Goal: Task Accomplishment & Management: Use online tool/utility

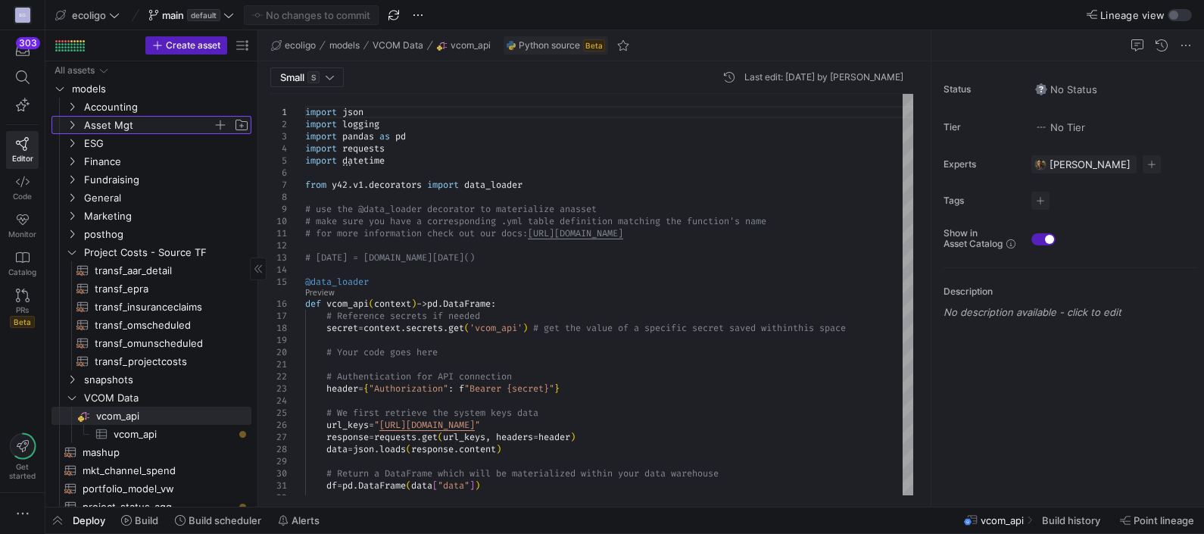
click at [72, 126] on icon "Press SPACE to select this row." at bounding box center [72, 125] width 4 height 8
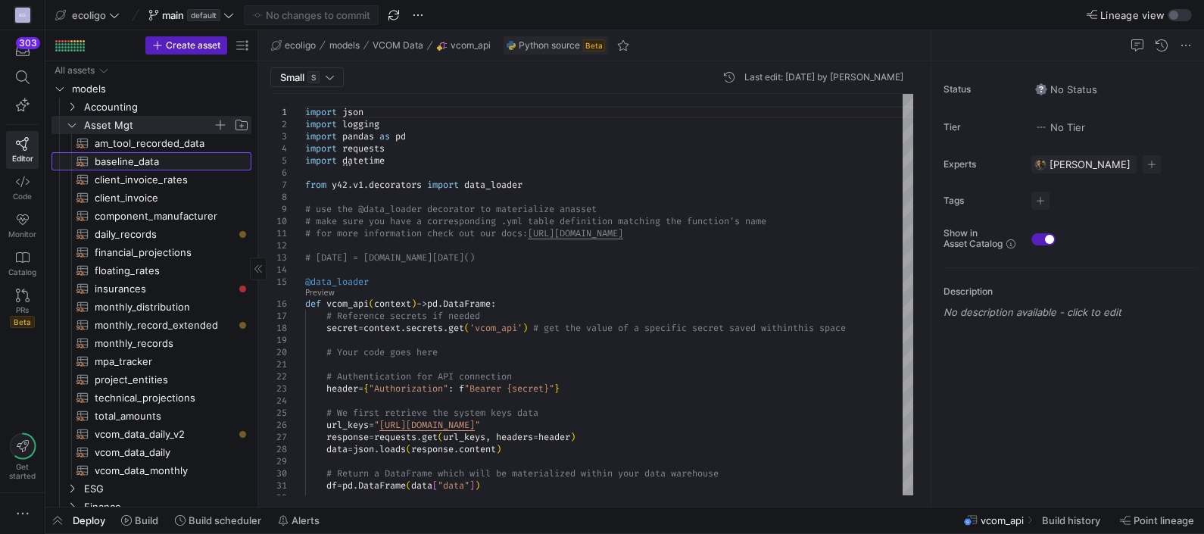
click at [119, 160] on span "baseline_data​​​​​​​​​​" at bounding box center [164, 161] width 139 height 17
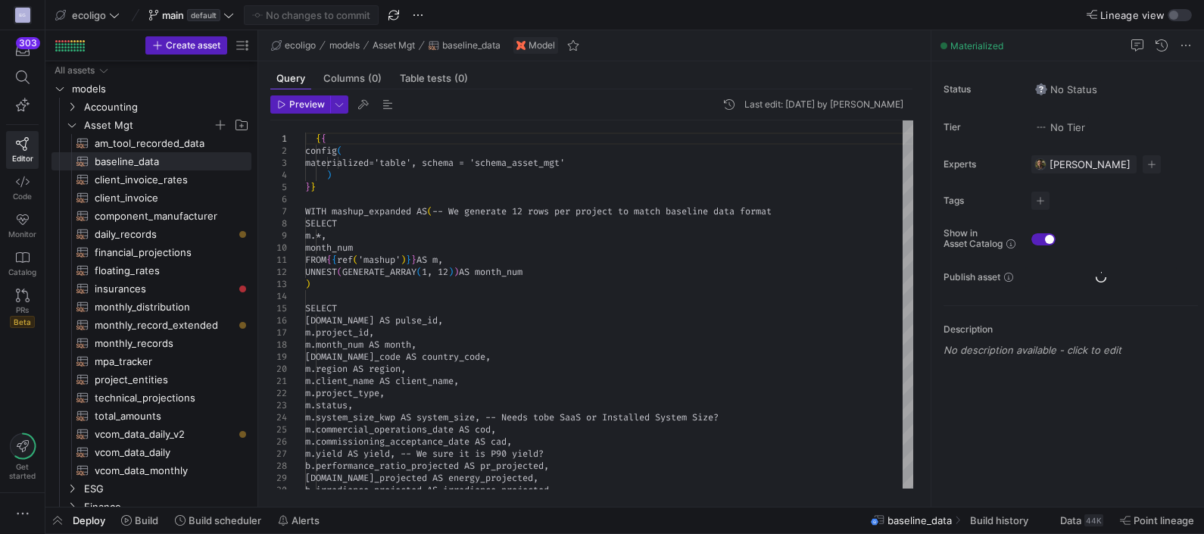
scroll to position [90, 0]
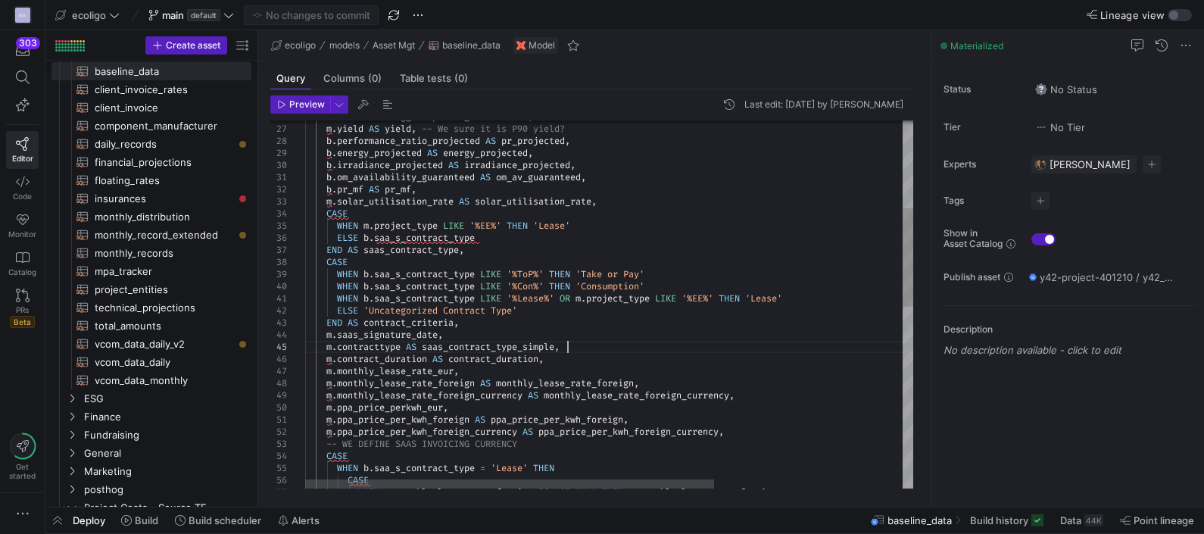
click at [606, 348] on div "m . contracttype AS saas_contract_type_simple , m . saas_signature_date , END A…" at bounding box center [748, 479] width 887 height 1366
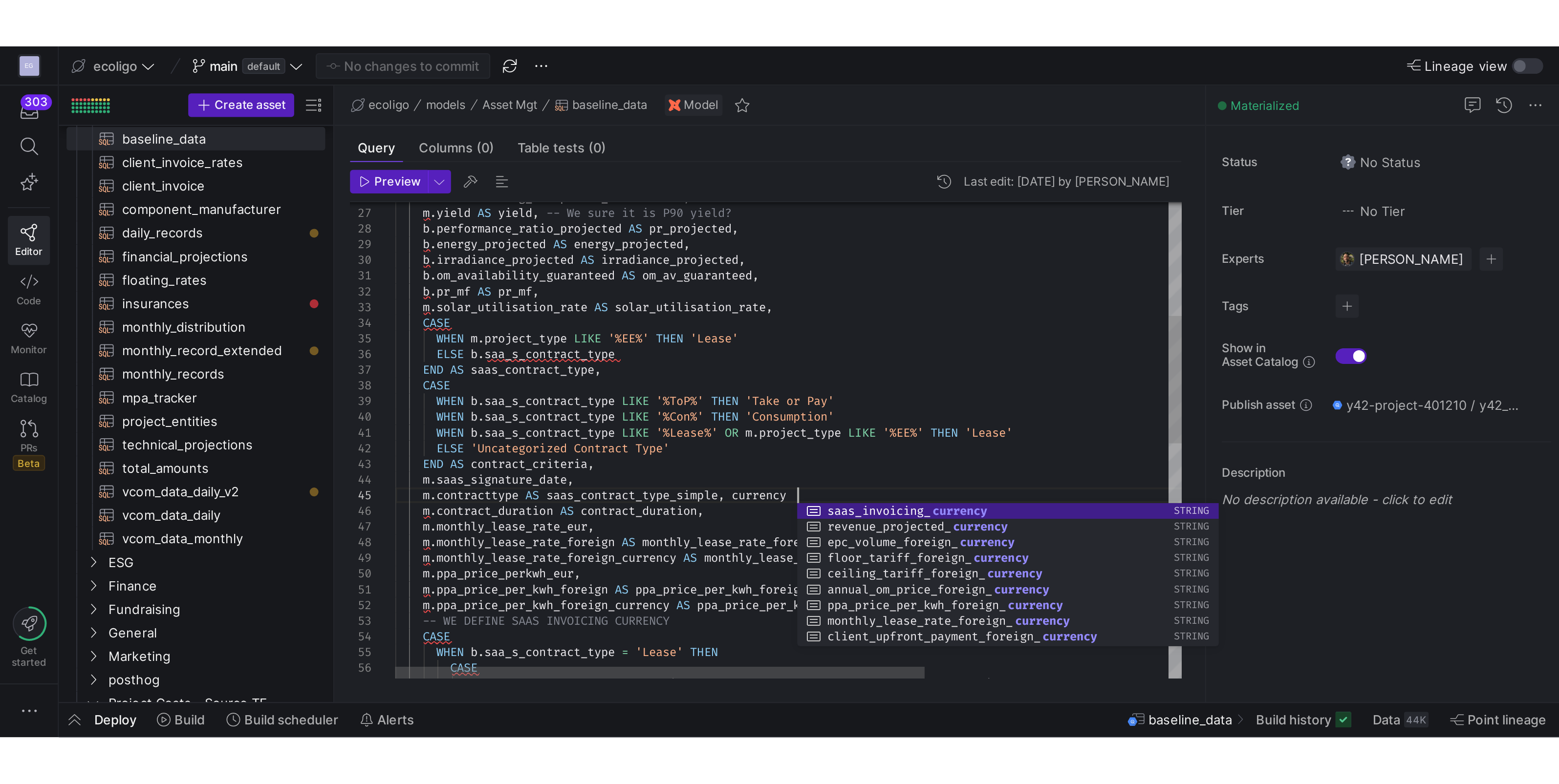
scroll to position [31, 199]
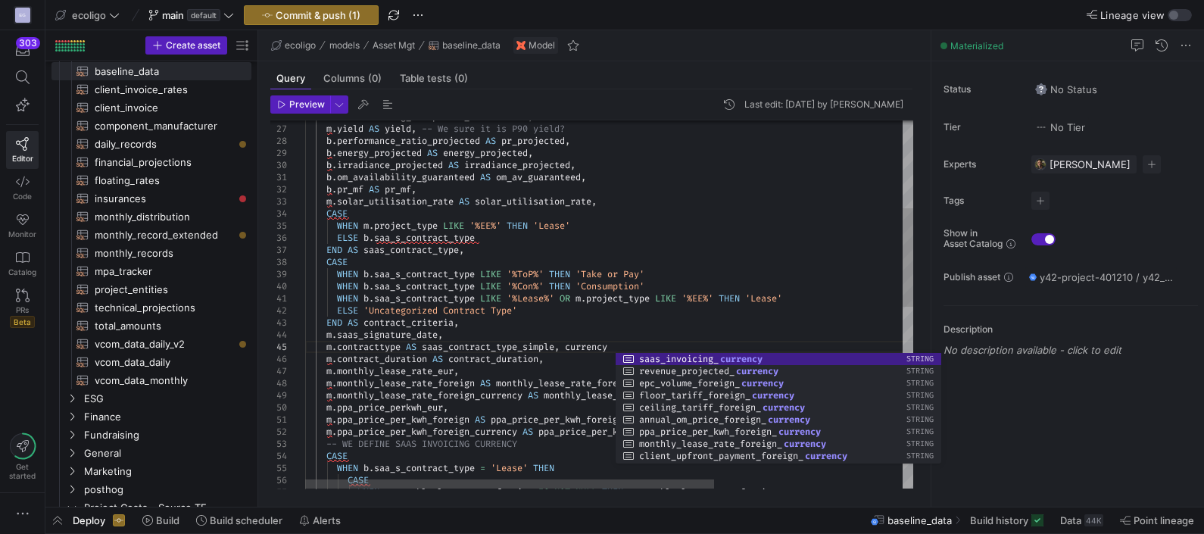
click at [604, 347] on div "m . contracttype AS saas_contract_type_simple , currency m . saas_signature_dat…" at bounding box center [748, 479] width 887 height 1366
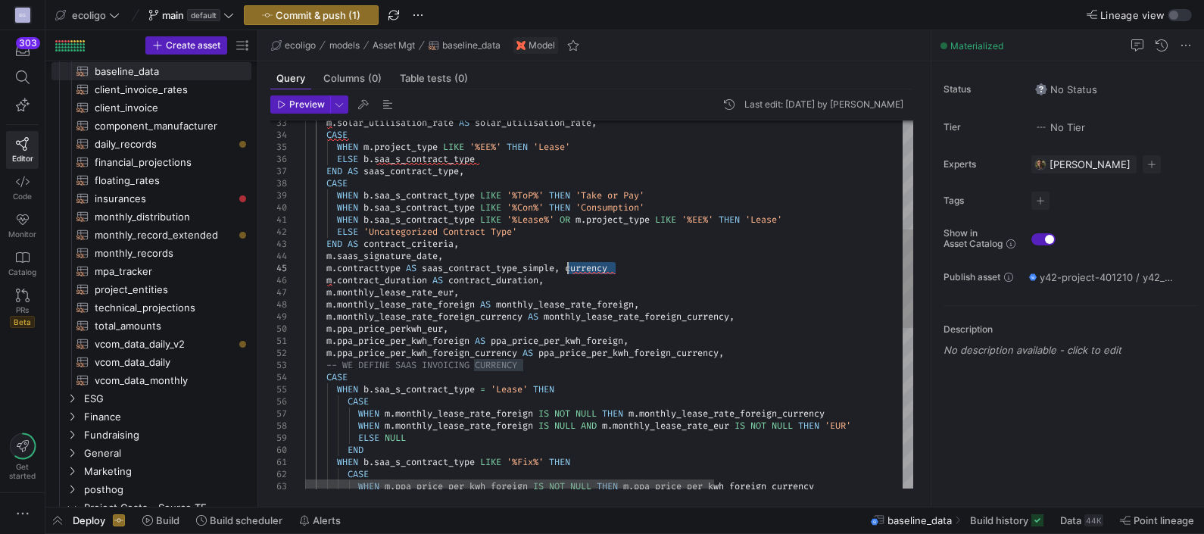
drag, startPoint x: 639, startPoint y: 266, endPoint x: 568, endPoint y: 268, distance: 71.2
click at [568, 268] on div "WHEN b . saa_s_contract_type LIKE '%Fix%' THEN END ELSE NULL WHEN m . monthly_l…" at bounding box center [748, 400] width 887 height 1366
type textarea "WHEN b.saa_s_contract_type LIKE '%Lease%' OR m.project_type LIKE '%EE%' THEN 'L…"
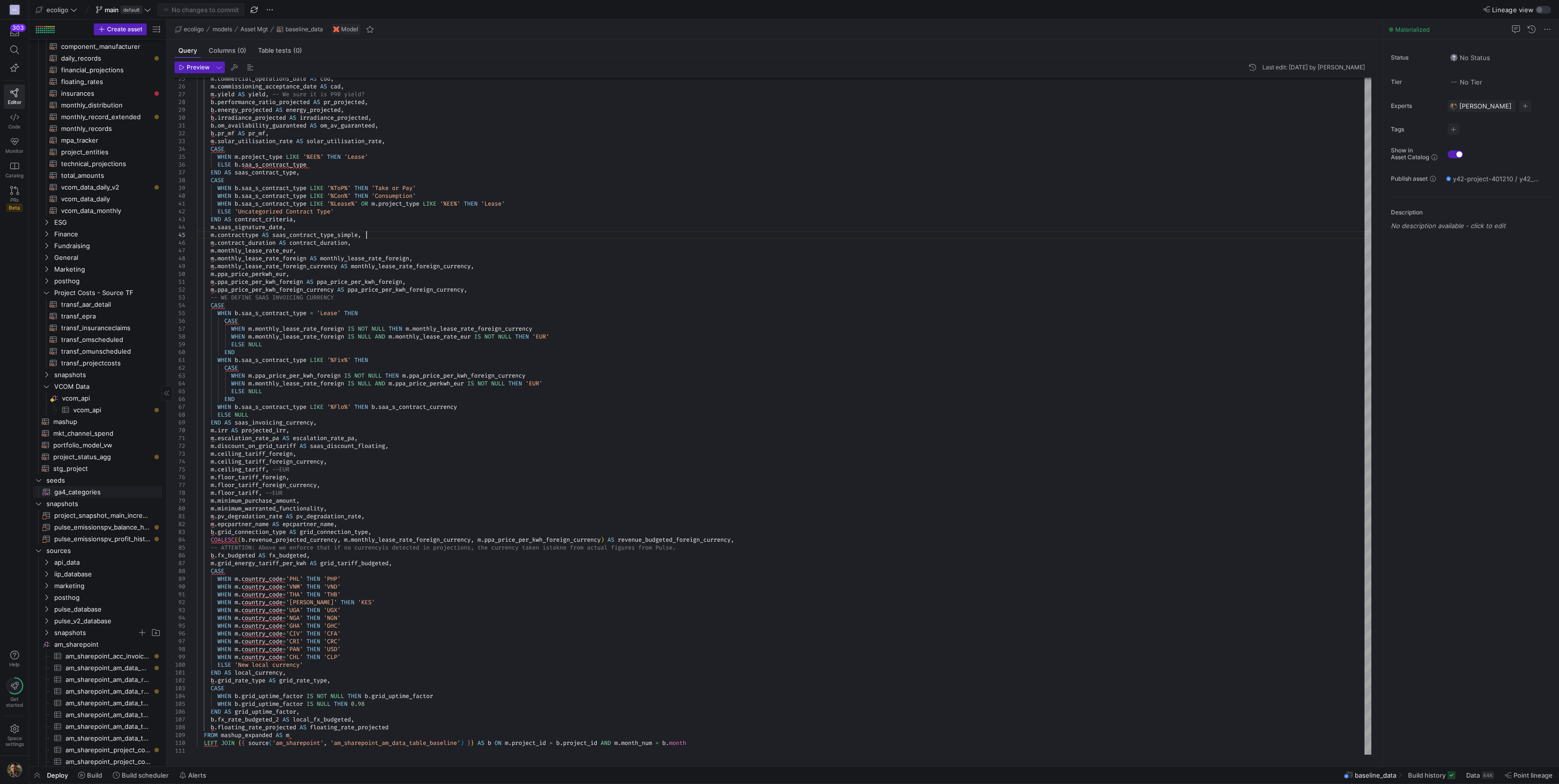
scroll to position [92, 0]
click at [80, 344] on span "vcom_api​​​​​​​​" at bounding box center [111, 399] width 99 height 11
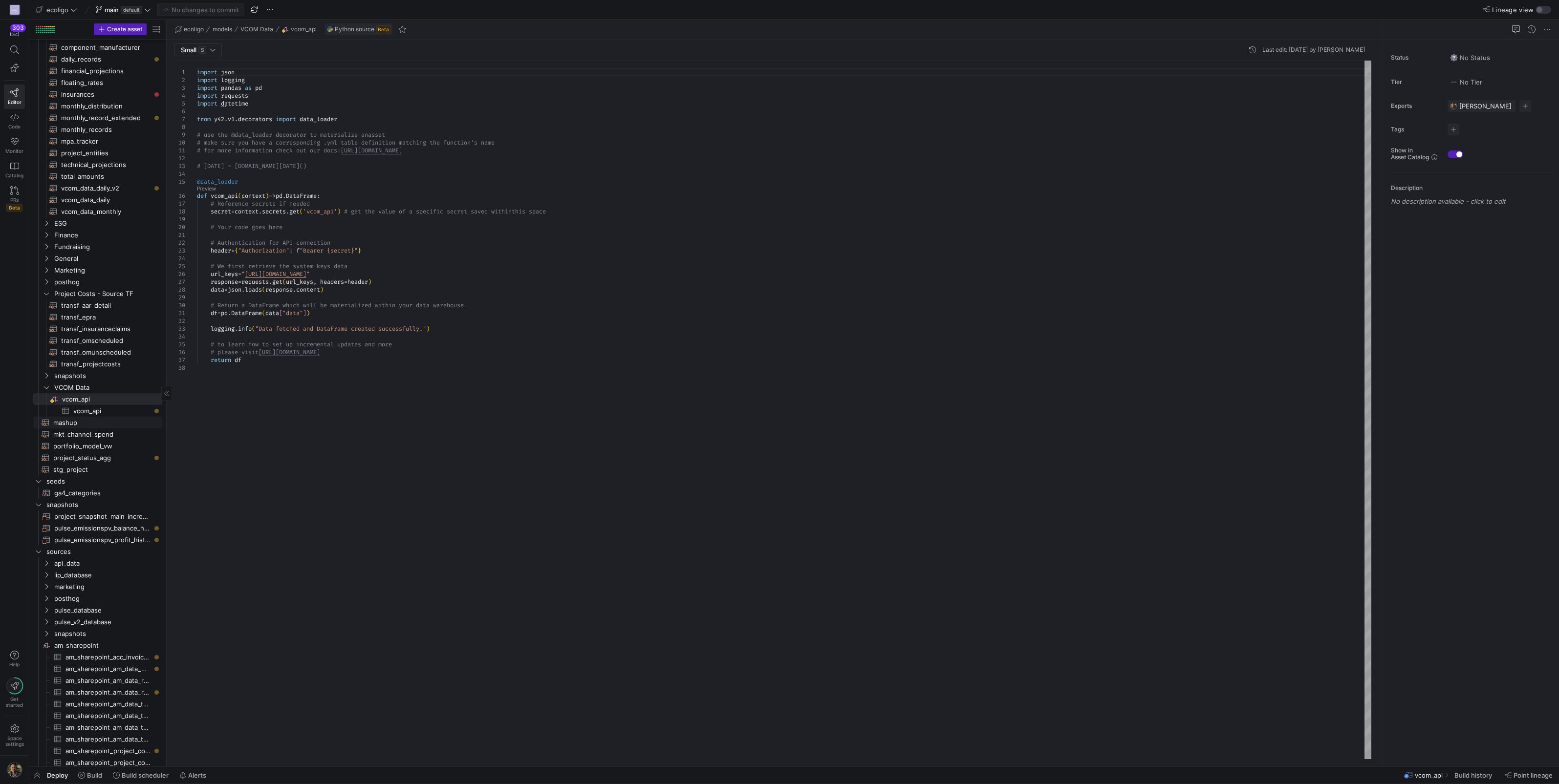
drag, startPoint x: 59, startPoint y: 420, endPoint x: 81, endPoint y: 420, distance: 22.0
click at [59, 344] on span "mashup​​​​​​​​​​" at bounding box center [102, 422] width 97 height 11
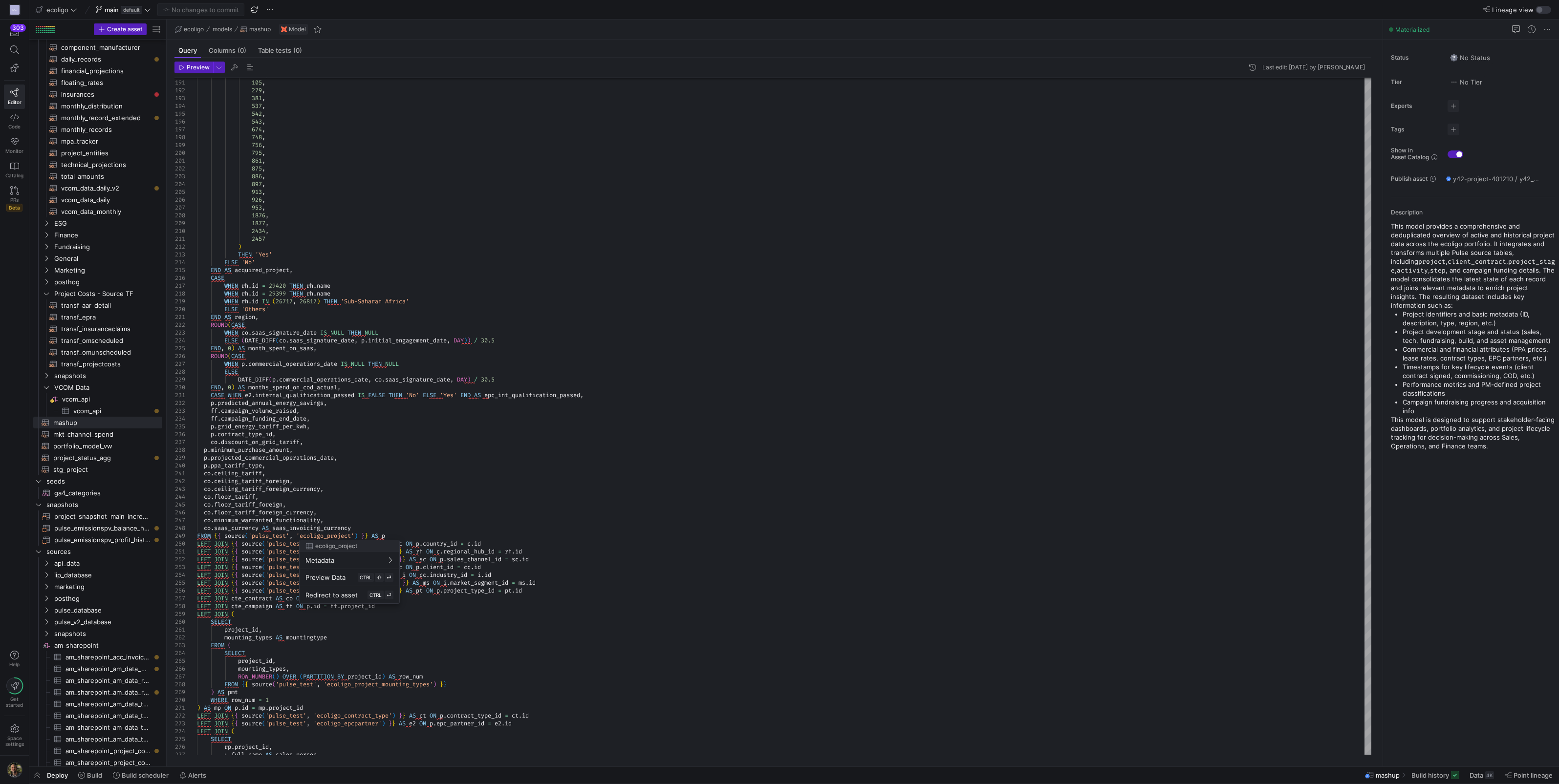
click at [237, 344] on div at bounding box center [779, 392] width 1559 height 784
click at [207, 344] on div "LEFT JOIN { { source ( 'pulse_test' , 'ecoligo_country' ) } } AS c ON p . count…" at bounding box center [784, 208] width 1174 height 3243
click at [263, 344] on div at bounding box center [779, 392] width 1559 height 784
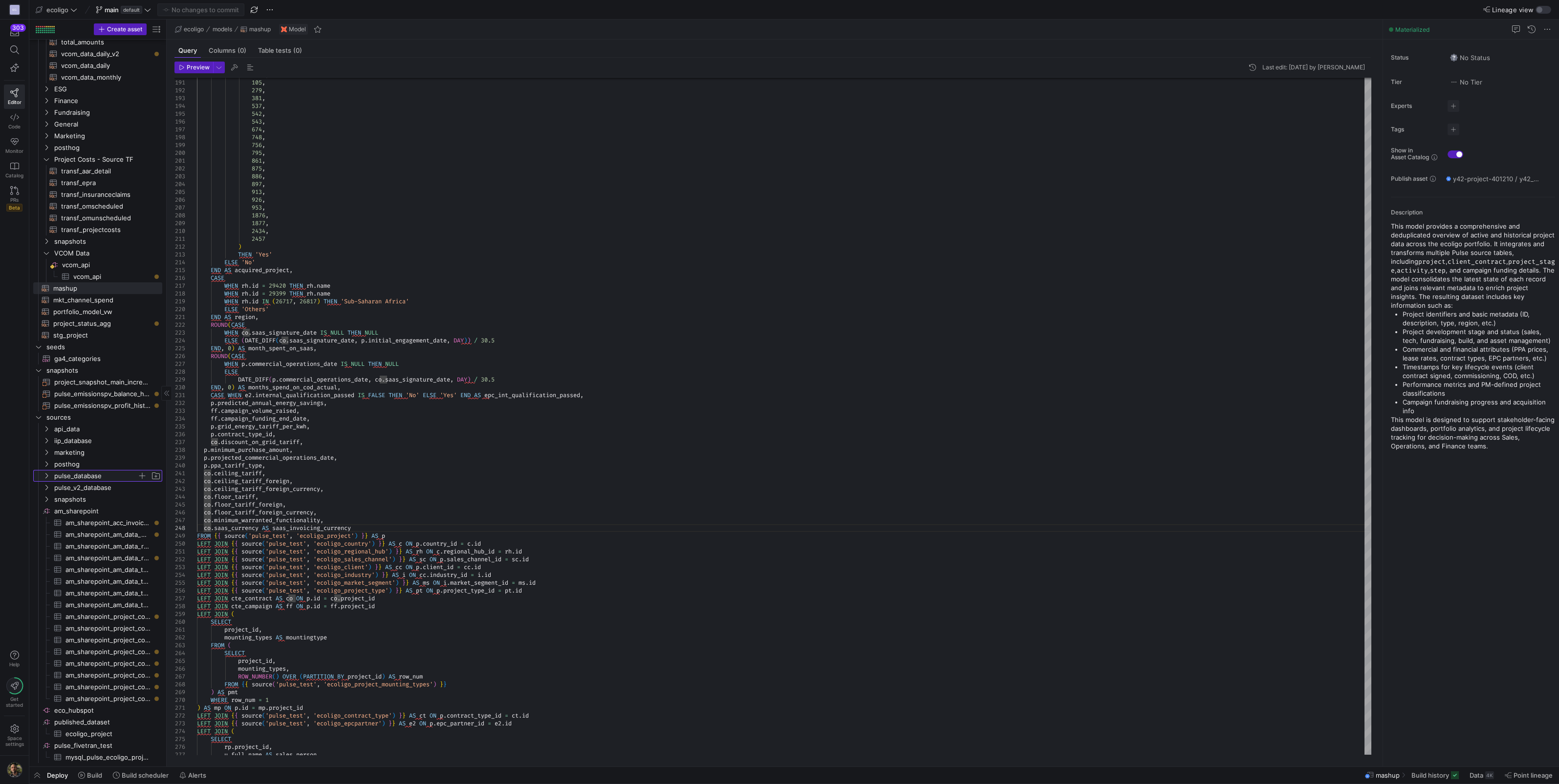
click at [49, 344] on icon "Press SPACE to select this row." at bounding box center [46, 476] width 7 height 6
type textarea "b_id = [DOMAIN_NAME] LEFT JOIN {{ source('pulse_test', 'ecoligo_sales_channel')…"
click at [252, 344] on div "LEFT JOIN { { source ( 'pulse_test' , 'ecoligo_country' ) } } AS c ON p . count…" at bounding box center [784, 208] width 1174 height 3243
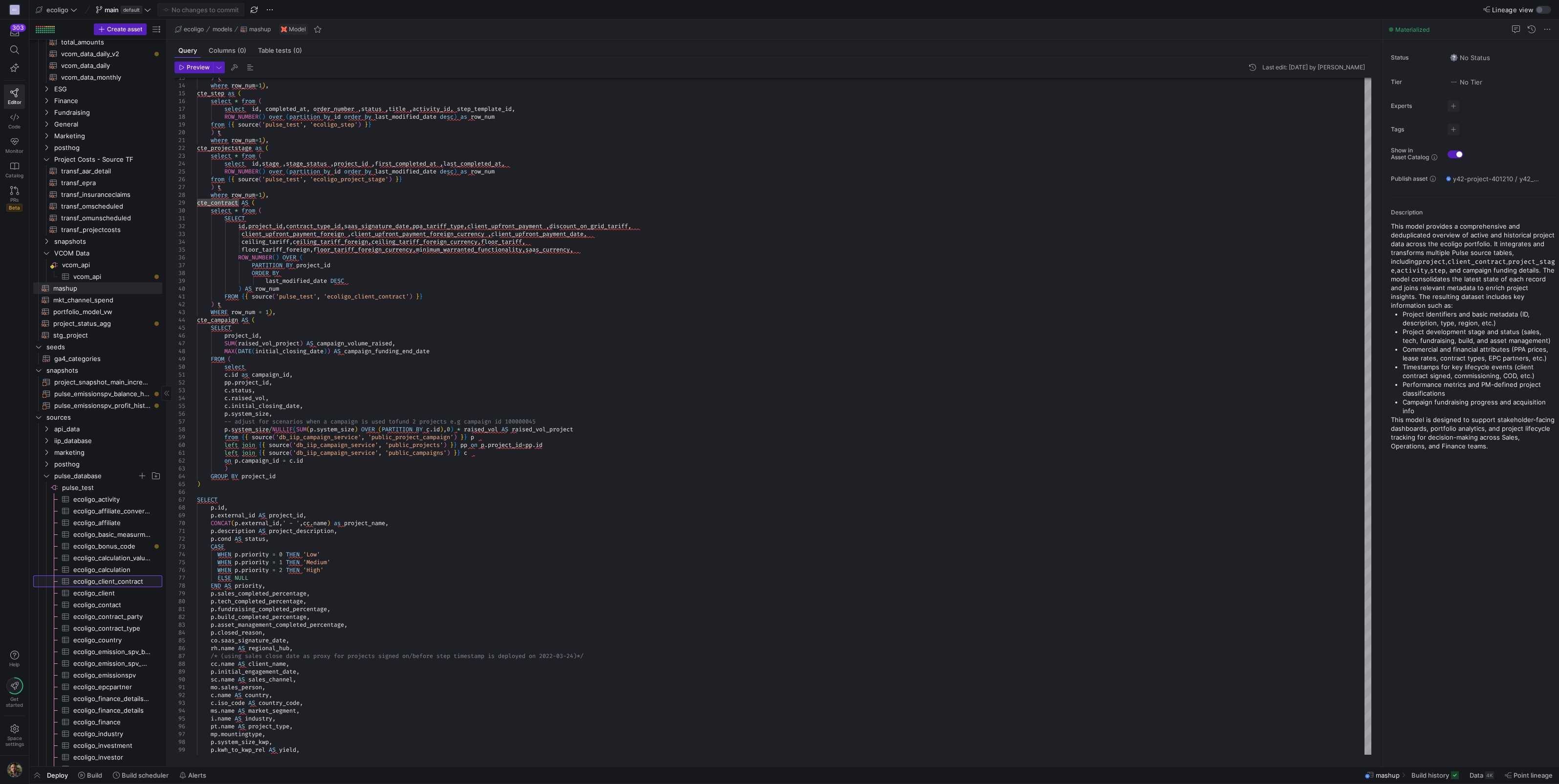
click at [108, 344] on span "ecoligo_client_contract​​​​​​​​​" at bounding box center [112, 581] width 77 height 11
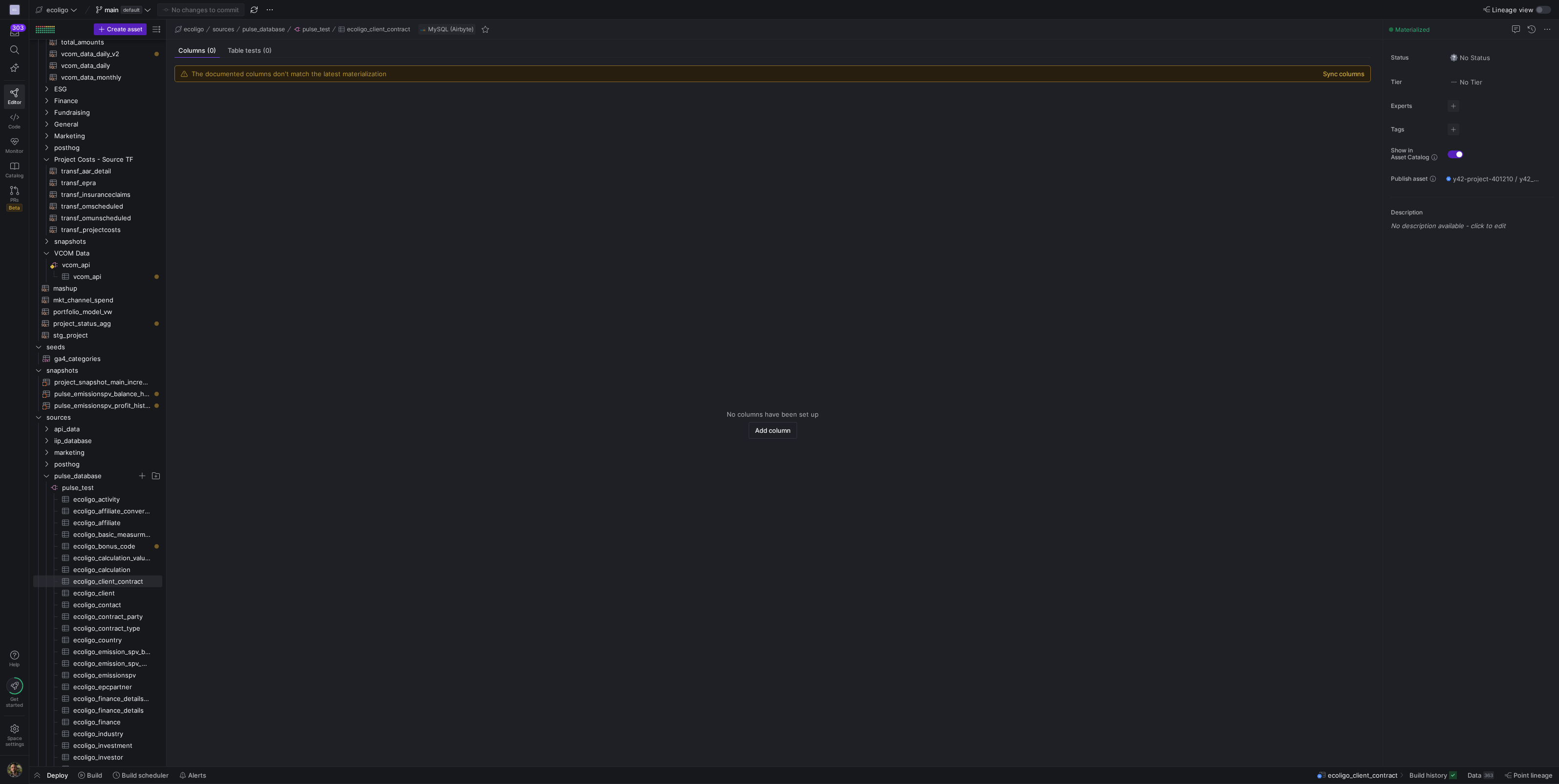
click at [777, 70] on button "Sync columns" at bounding box center [1343, 74] width 41 height 8
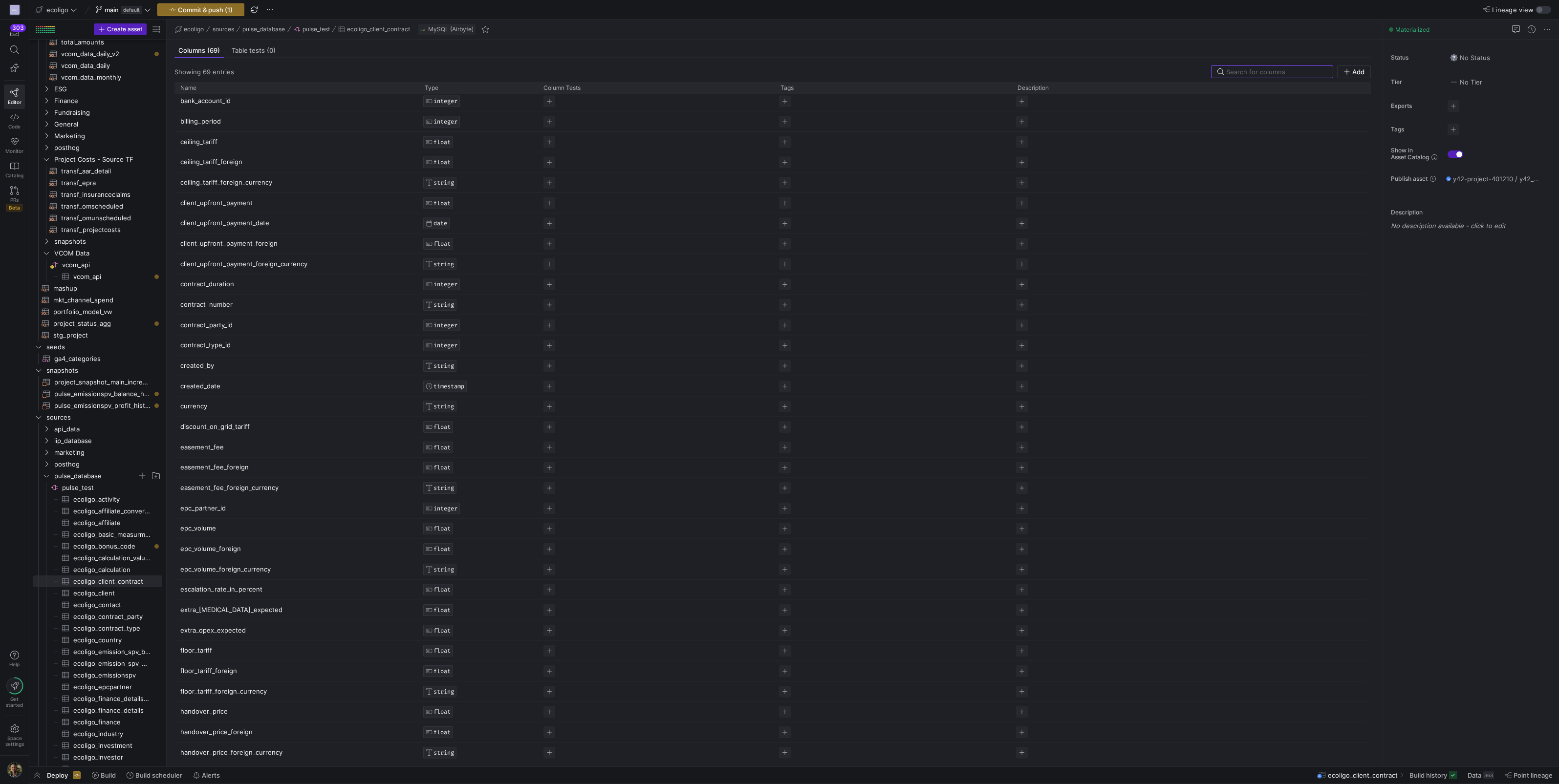
scroll to position [105, 0]
click at [203, 13] on span "Commit & push (1)" at bounding box center [205, 10] width 55 height 8
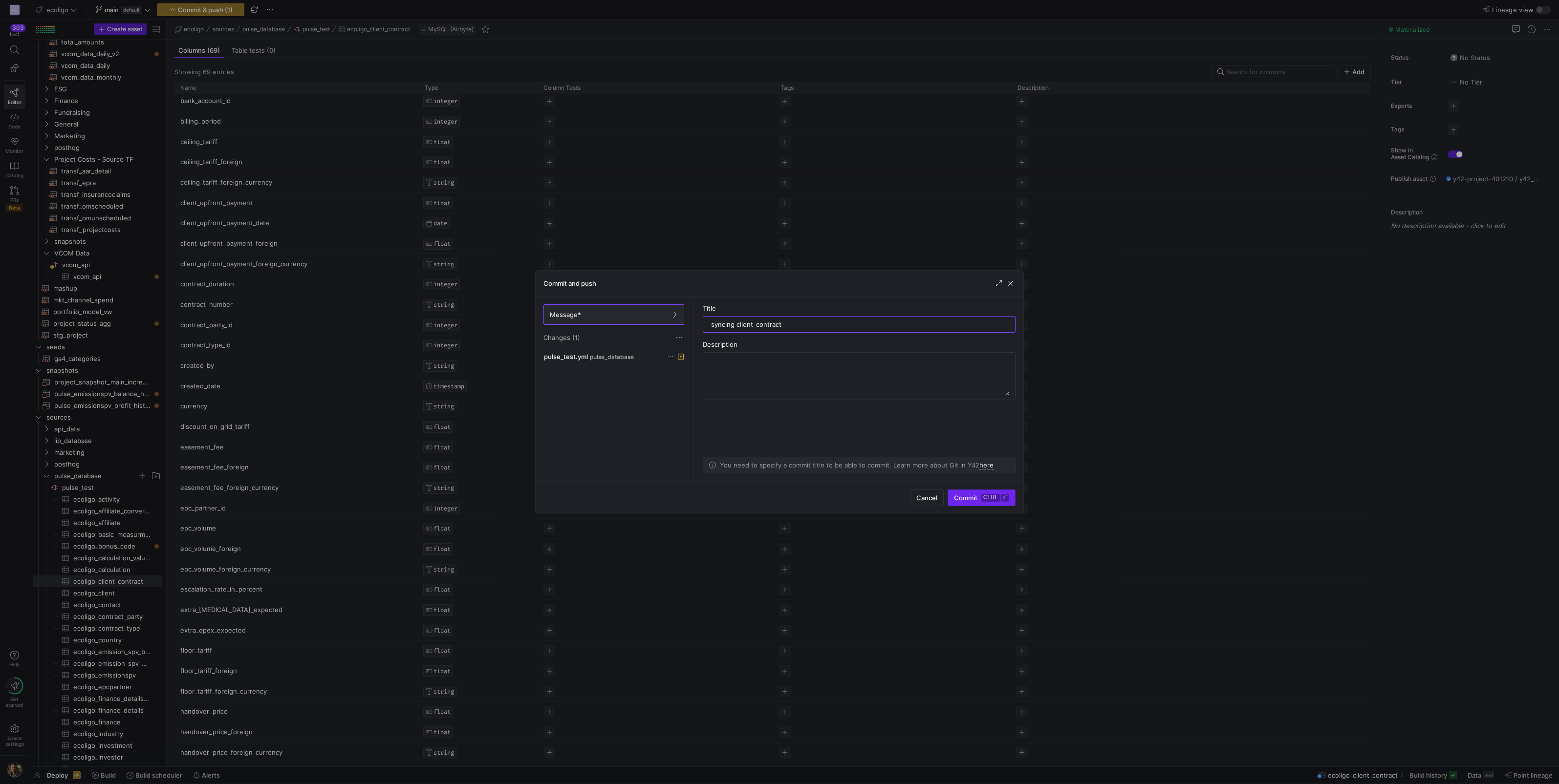
type input "syncing client_contract"
click at [777, 344] on span "Commit ctrl ⏎" at bounding box center [982, 498] width 56 height 8
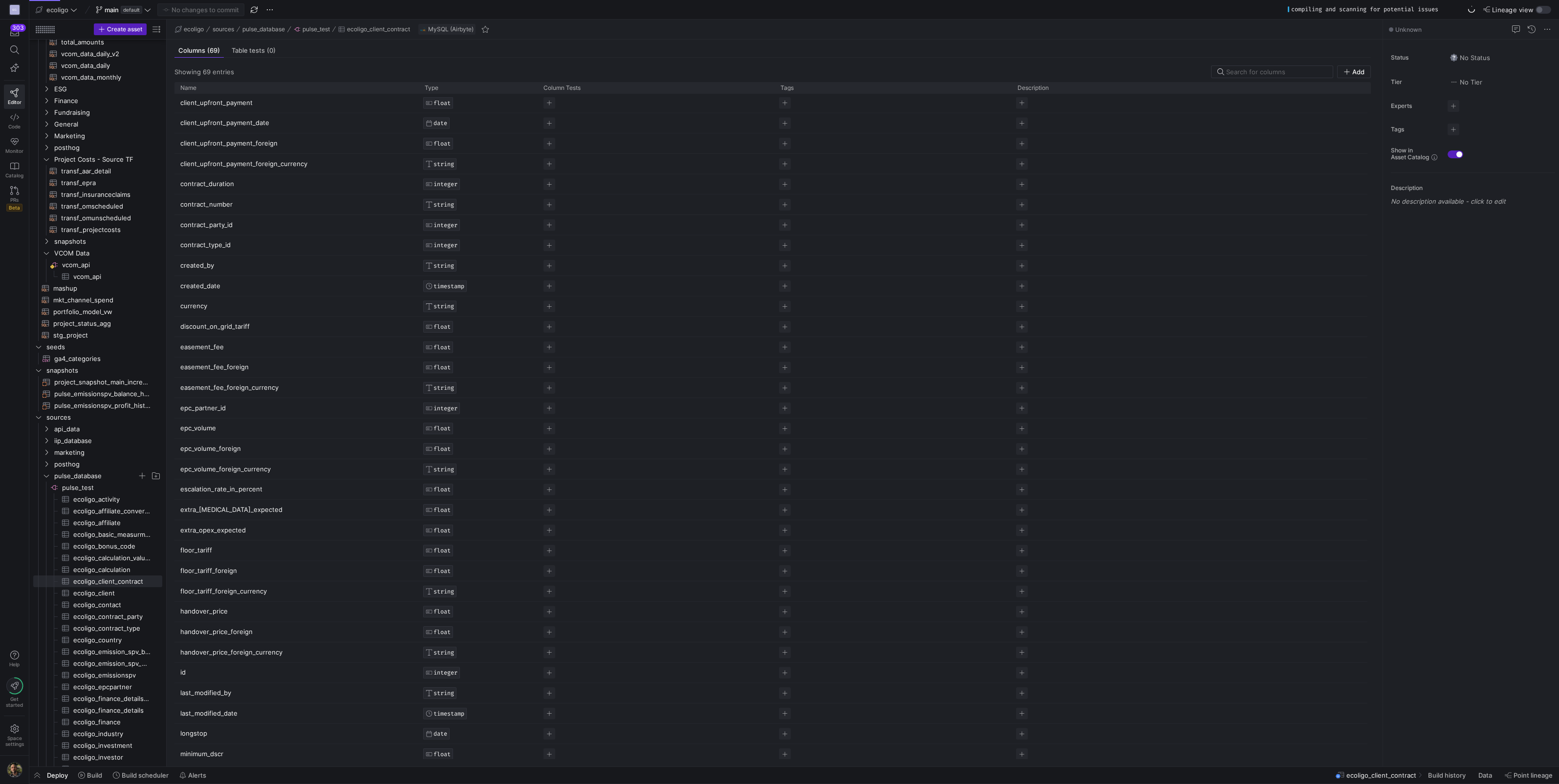
scroll to position [211, 0]
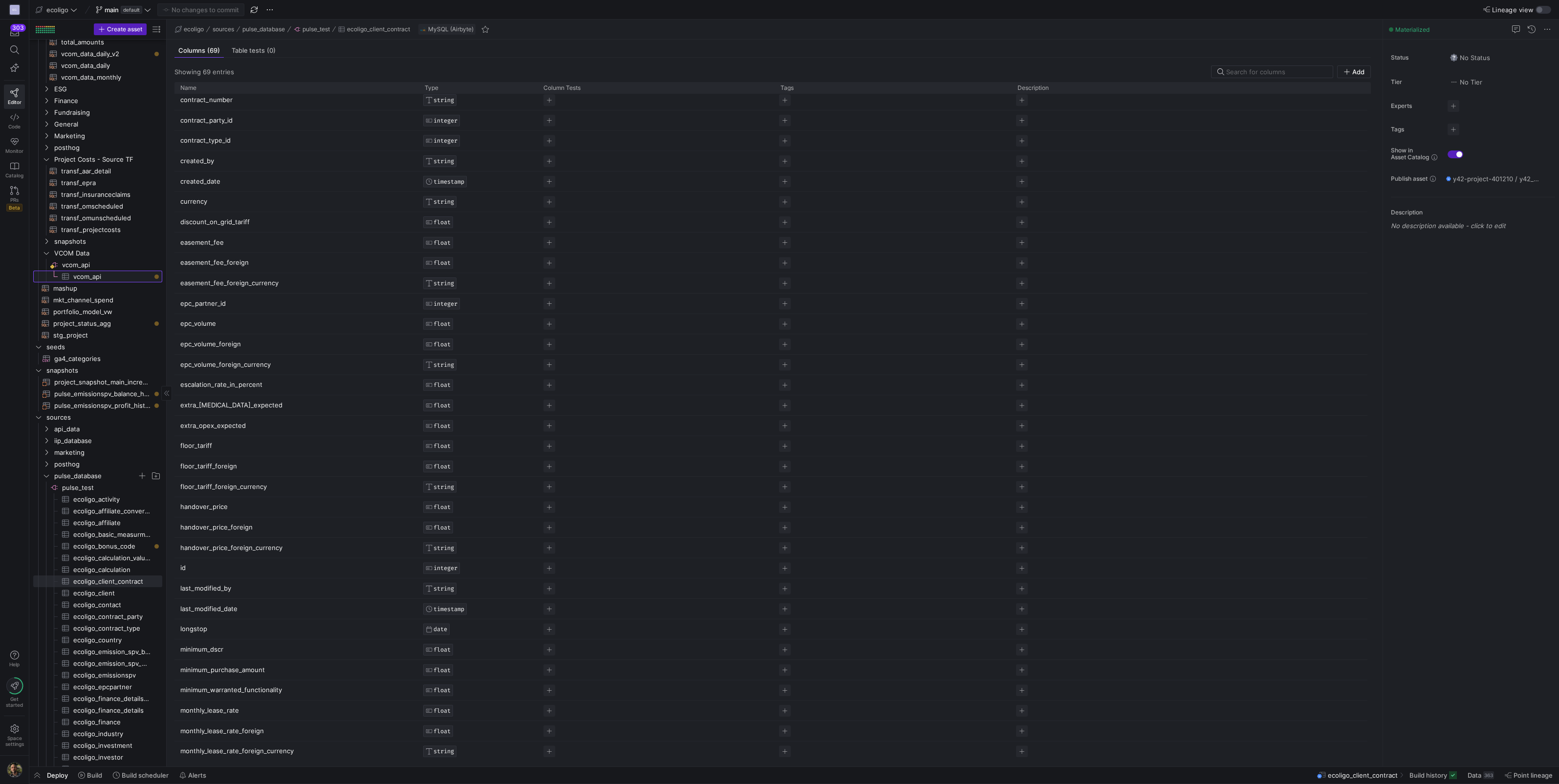
click at [70, 281] on link "vcom_api​​​​​​​​​" at bounding box center [97, 276] width 129 height 12
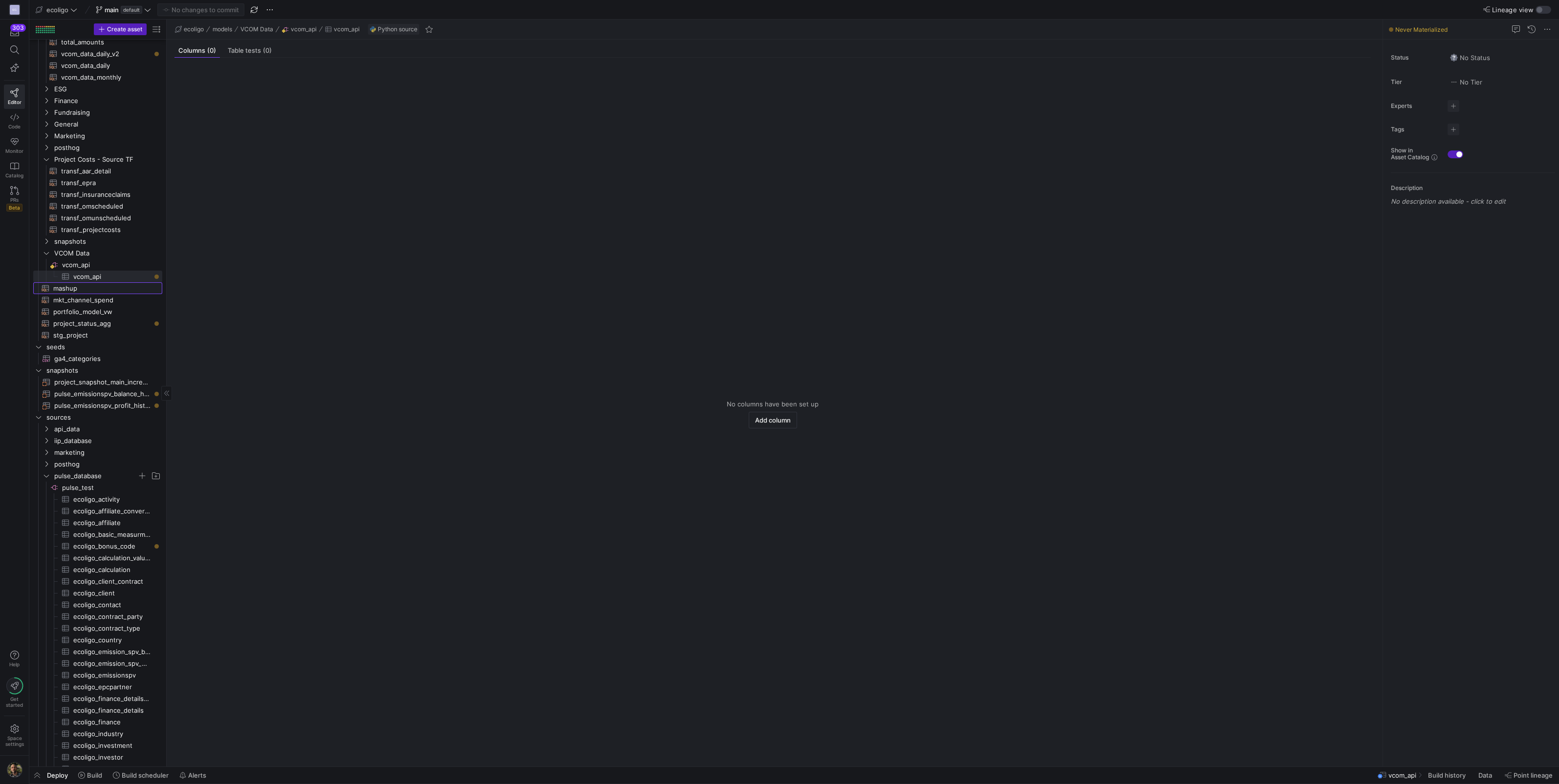
click at [65, 287] on span "mashup​​​​​​​​​​" at bounding box center [102, 288] width 97 height 11
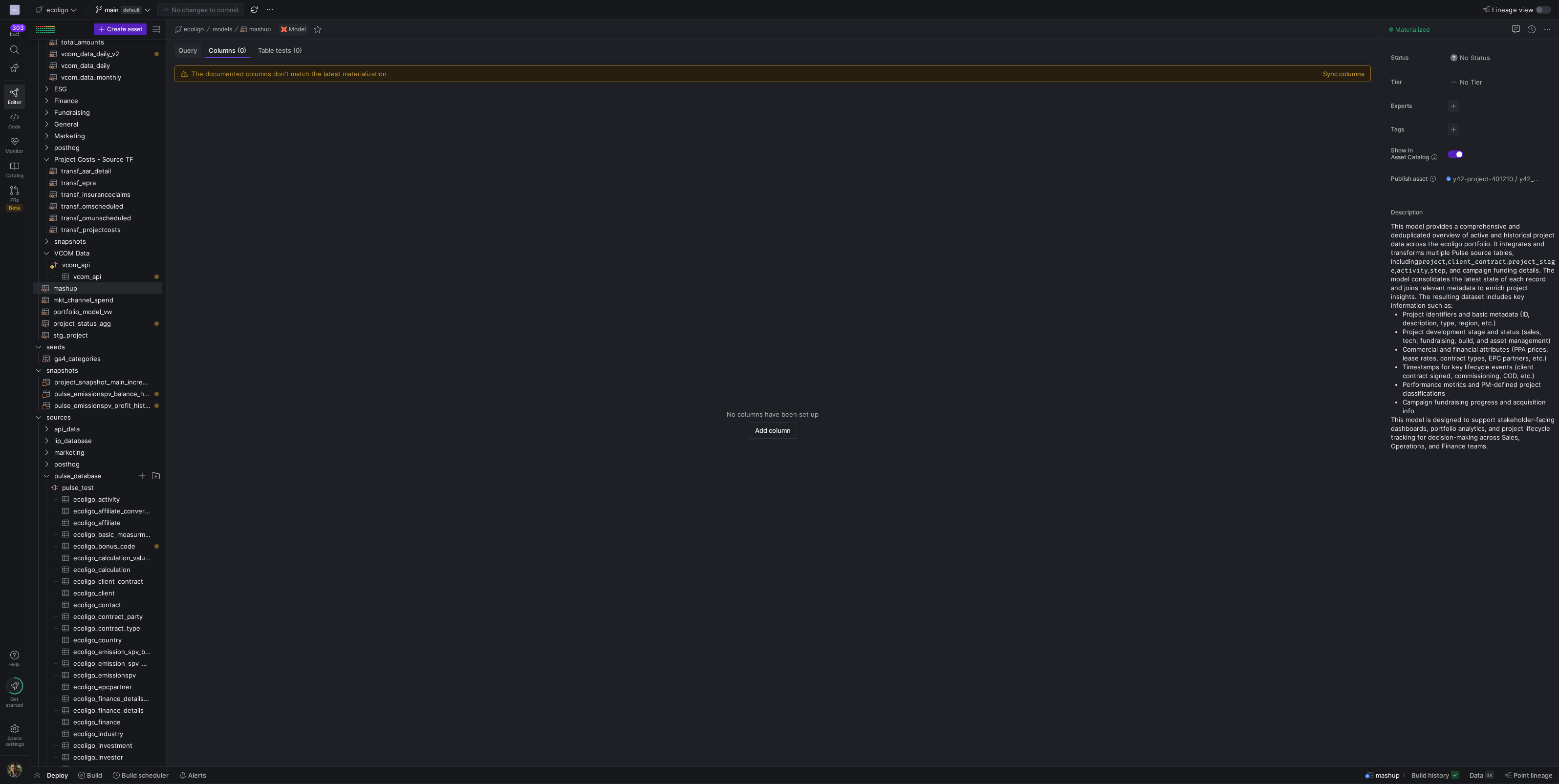
click at [189, 50] on span "Query" at bounding box center [187, 50] width 19 height 6
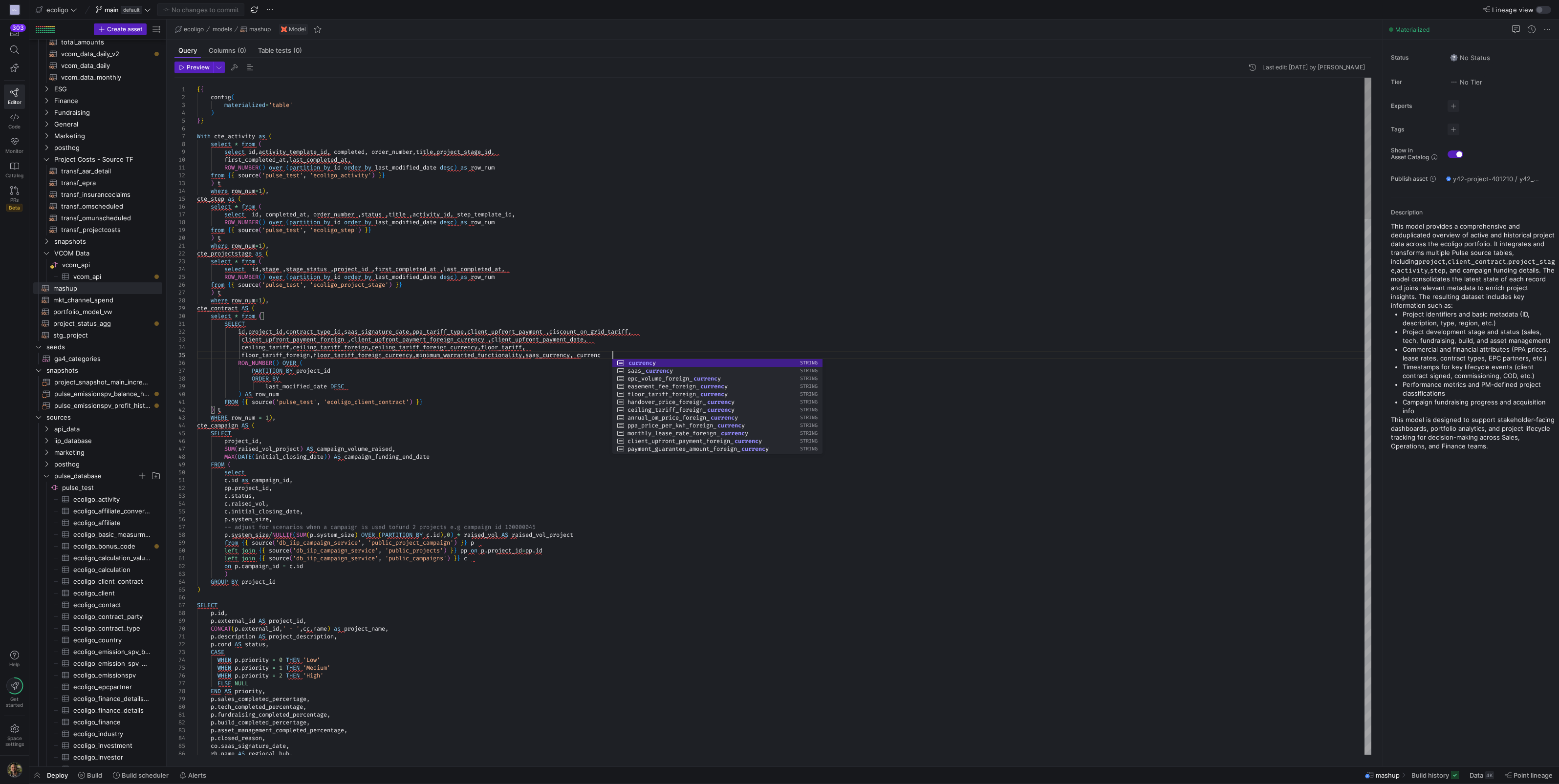
scroll to position [31, 417]
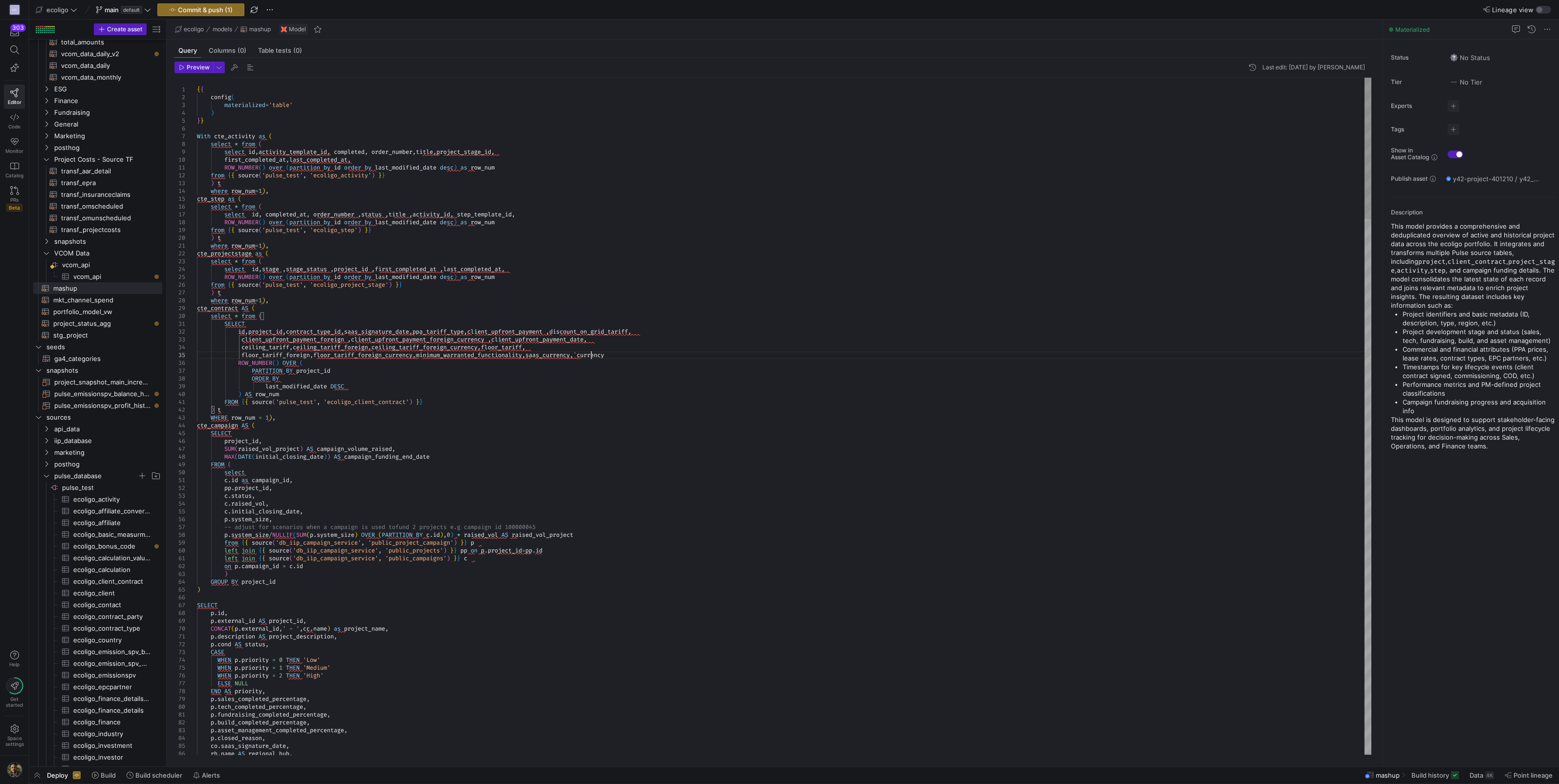
click at [405, 344] on div at bounding box center [779, 392] width 1559 height 784
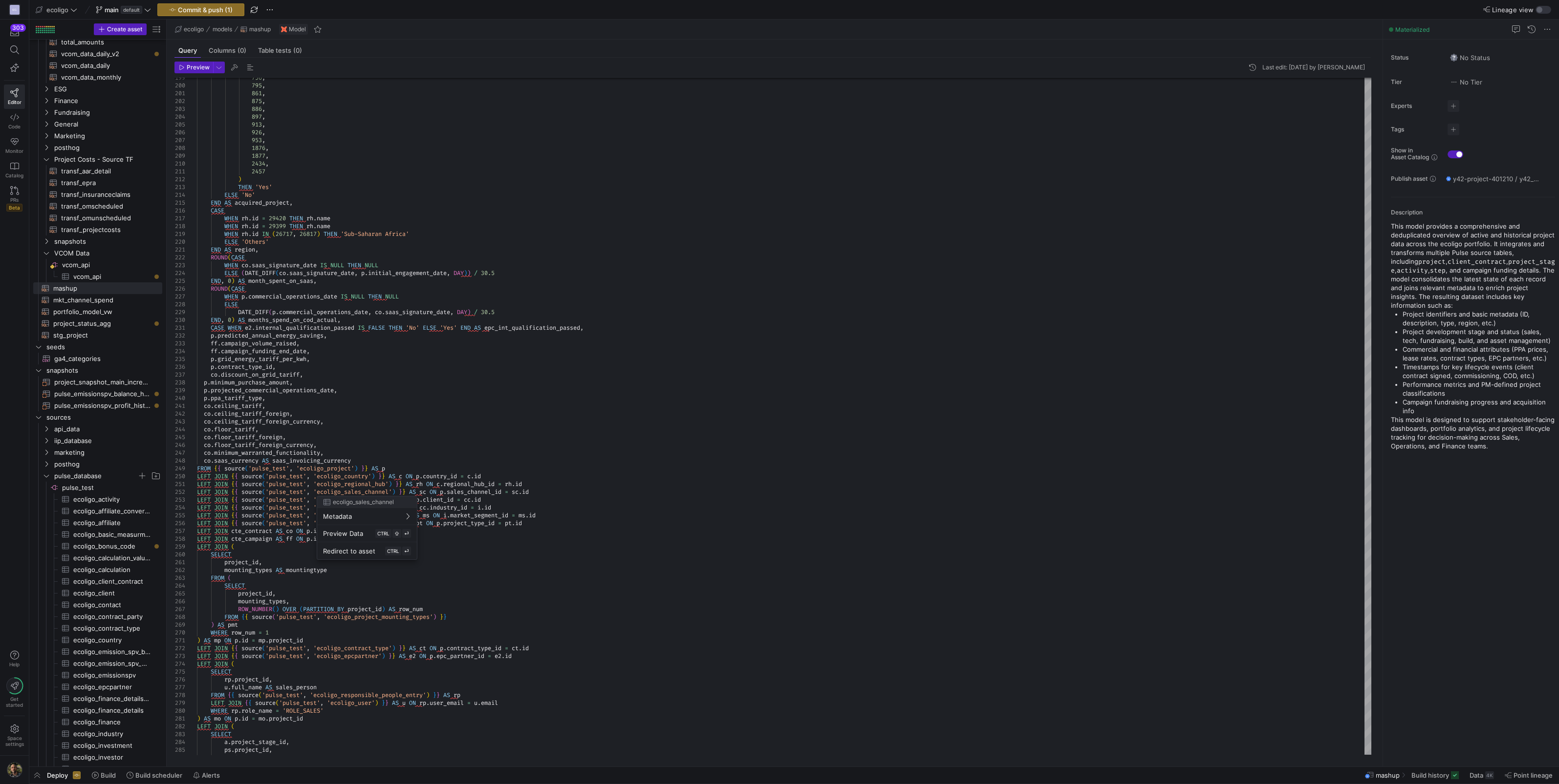
click at [363, 344] on div at bounding box center [779, 392] width 1559 height 784
click at [363, 344] on div "756 , 795 , 861 , 875 , 886 , 897 , 913 , 926 , 953 , 1876 , 1877 , 2434 , 2457…" at bounding box center [784, 140] width 1174 height 3243
type textarea "co.ceiling_tariff, co.ceiling_tariff_foreign, co.ceiling_tariff_foreign_currenc…"
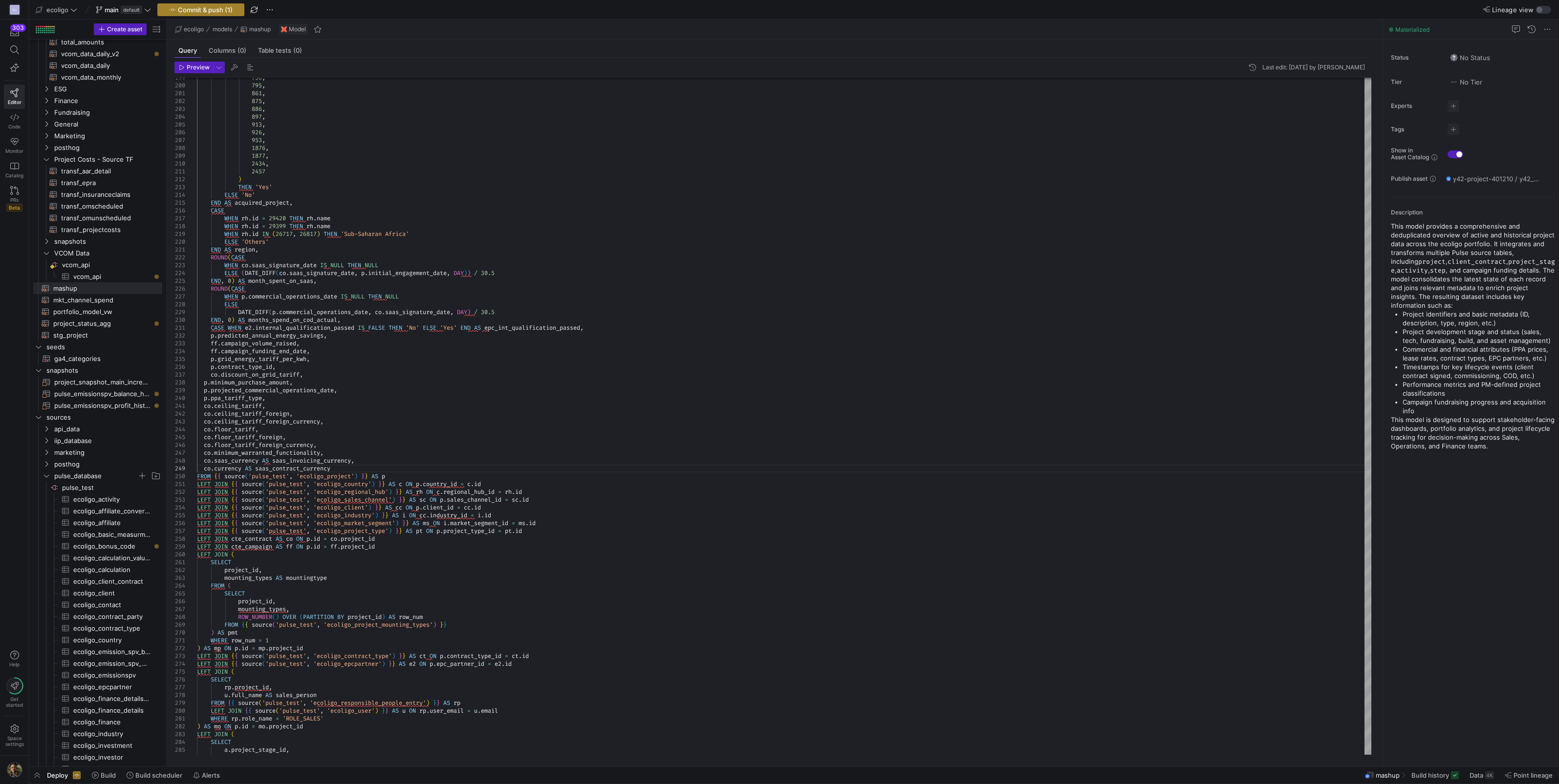
click at [204, 14] on span "button" at bounding box center [201, 10] width 86 height 12
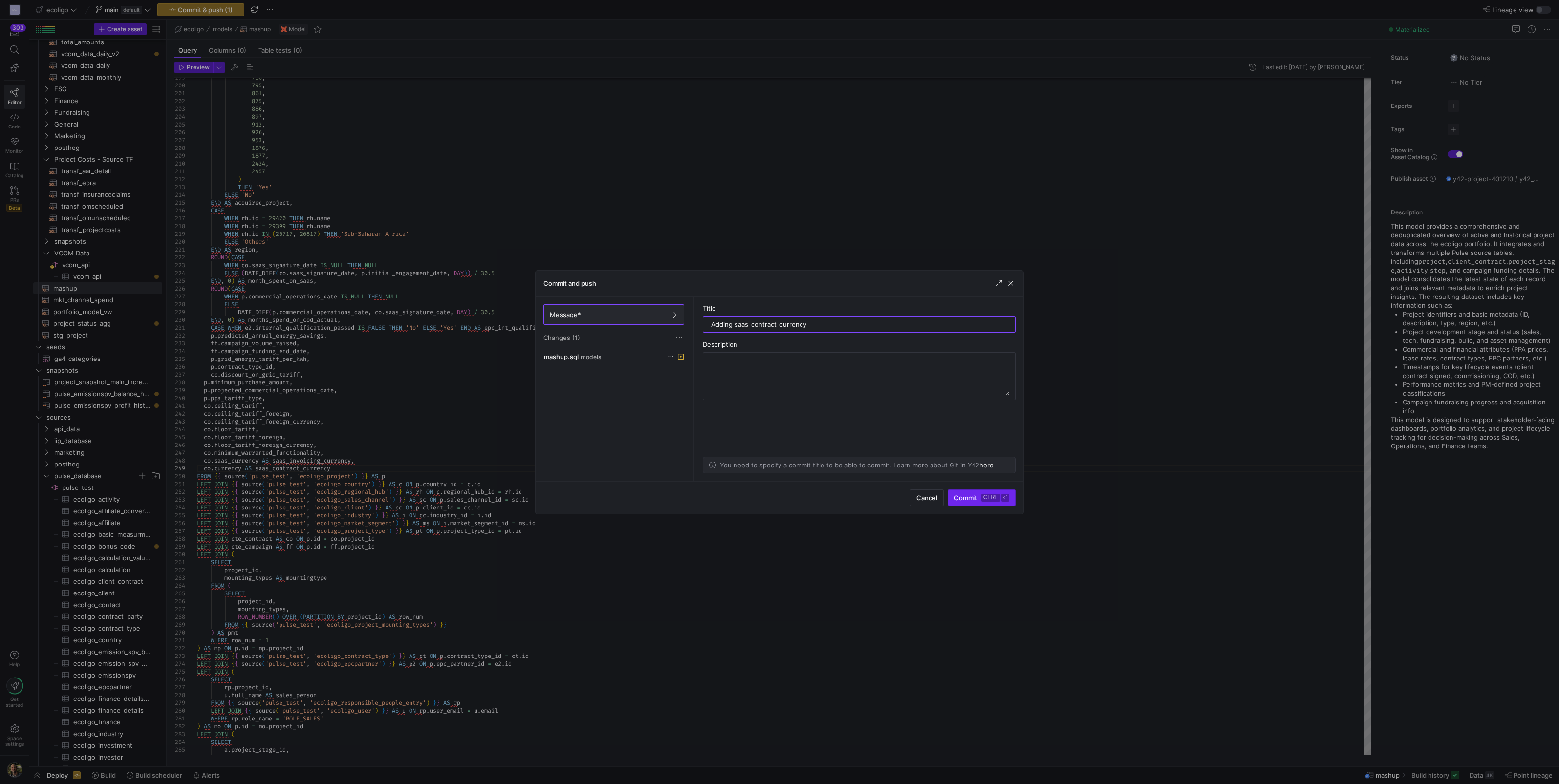
type input "Adding saas_contract_currency"
click at [777, 344] on span "Commit ctrl ⏎" at bounding box center [982, 498] width 56 height 8
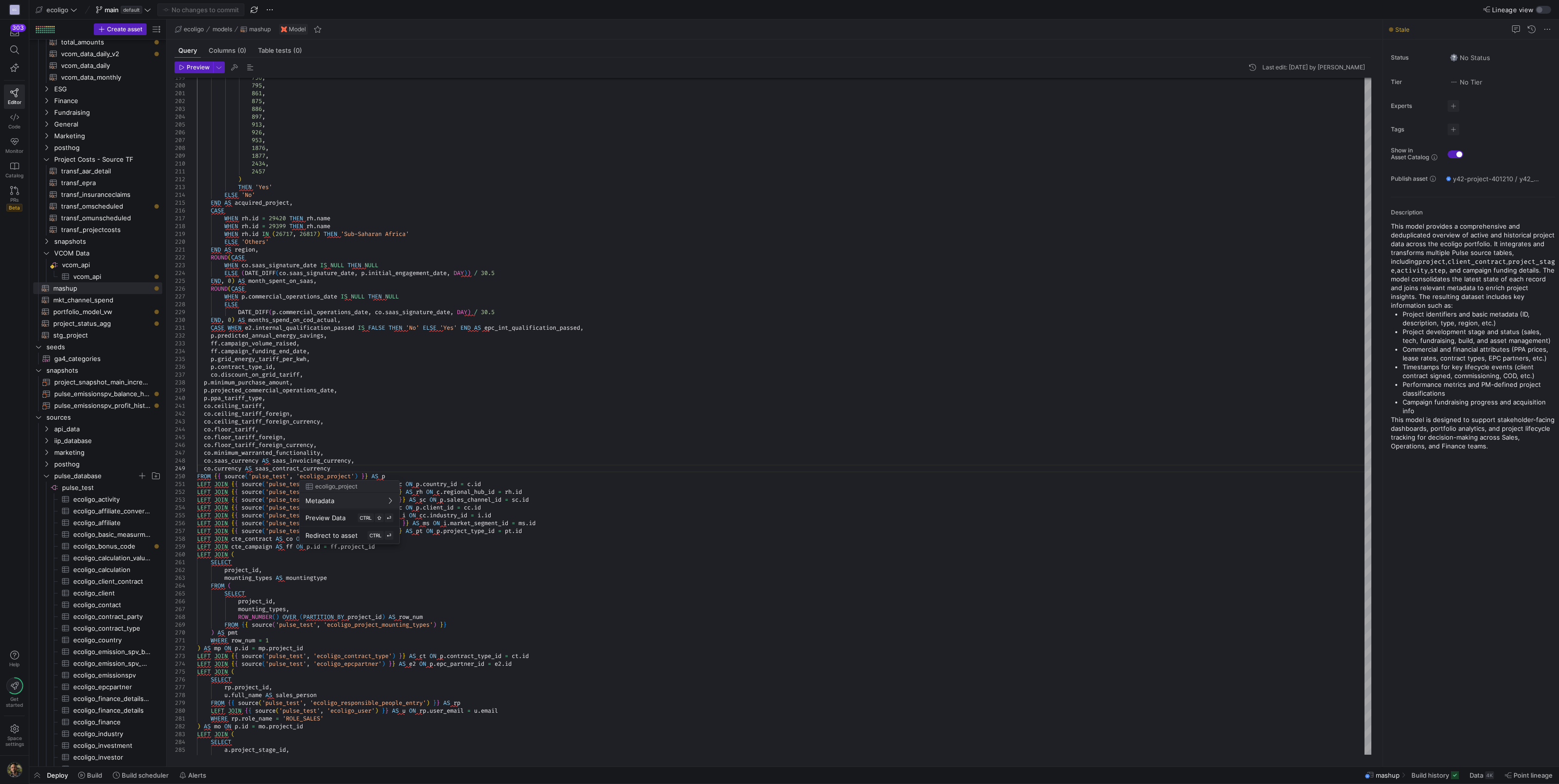
click at [305, 344] on div at bounding box center [779, 392] width 1559 height 784
click at [303, 344] on div "756 , 795 , 861 , 875 , 886 , 897 , 913 , 926 , 953 , 1876 , 1877 , 2434 , 2457…" at bounding box center [784, 144] width 1174 height 3251
click at [329, 344] on div "756 , 795 , 861 , 875 , 886 , 897 , 913 , 926 , 953 , 1876 , 1877 , 2434 , 2457…" at bounding box center [784, 144] width 1174 height 3251
type textarea "co.ceiling_tariff, co.ceiling_tariff_foreign, co.ceiling_tariff_foreign_currenc…"
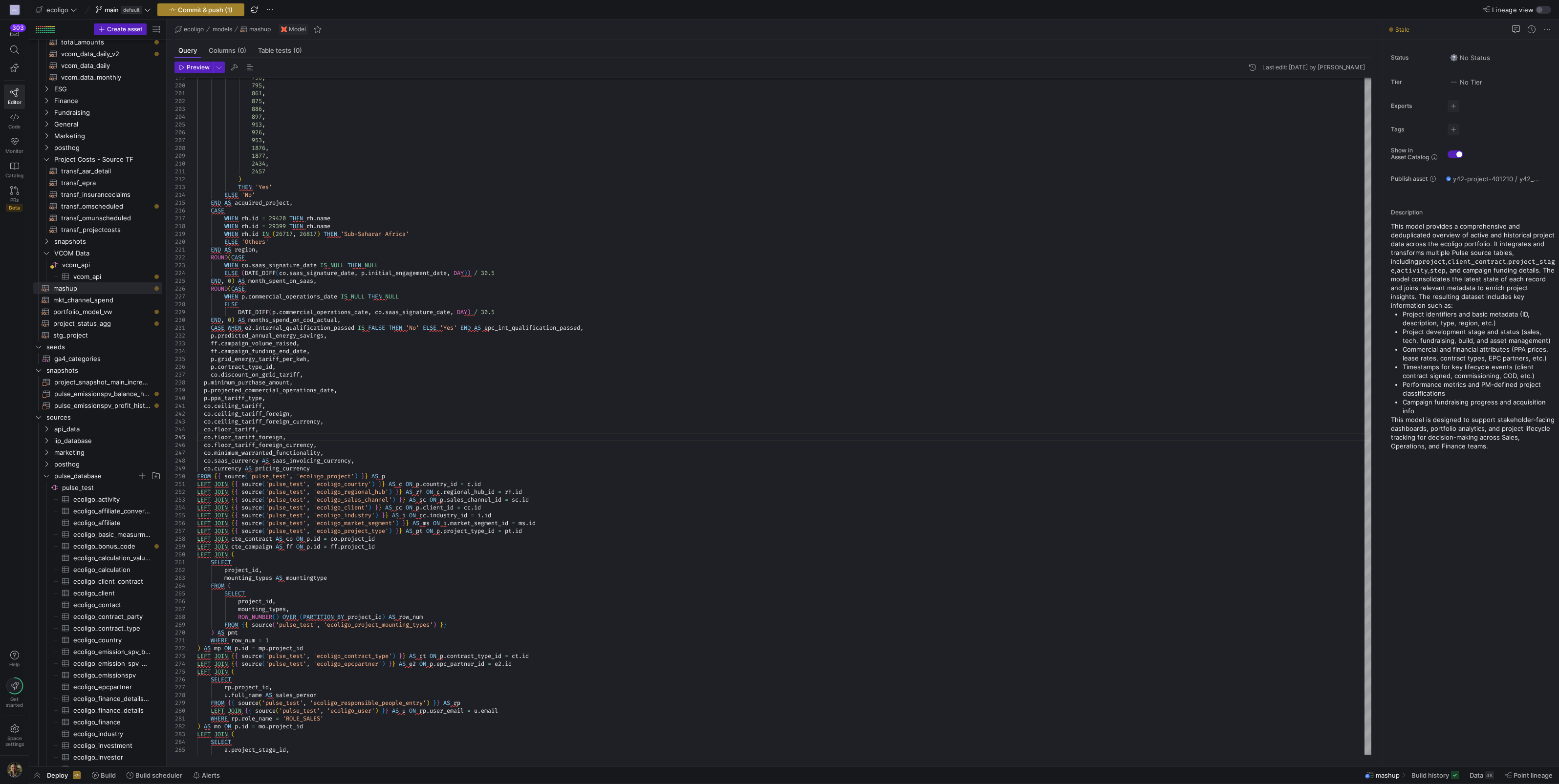
click at [188, 5] on span "button" at bounding box center [201, 10] width 86 height 12
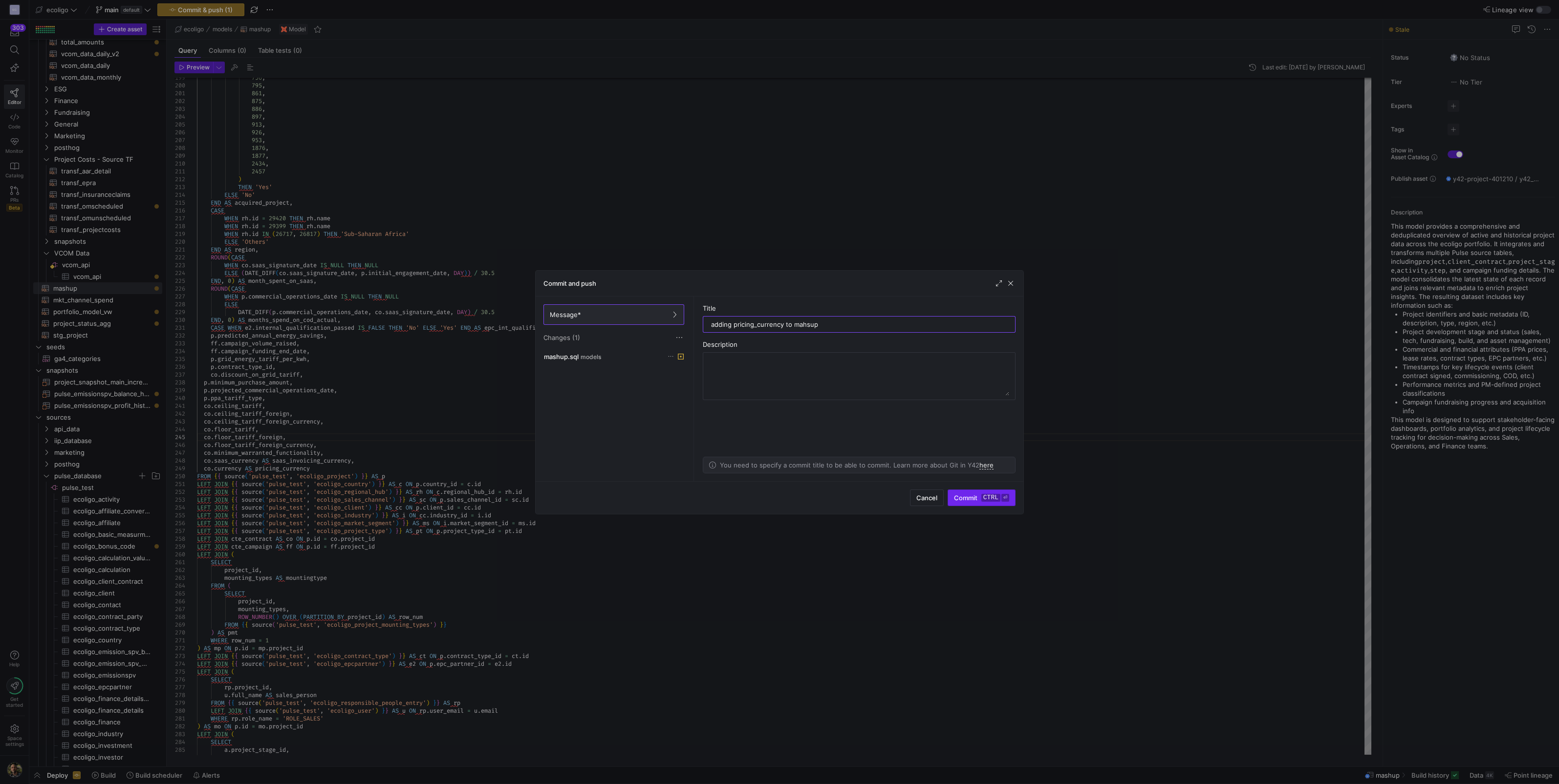
type input "adding pricing_currency to mahsup"
click at [777, 344] on span "Commit ctrl ⏎" at bounding box center [982, 498] width 56 height 8
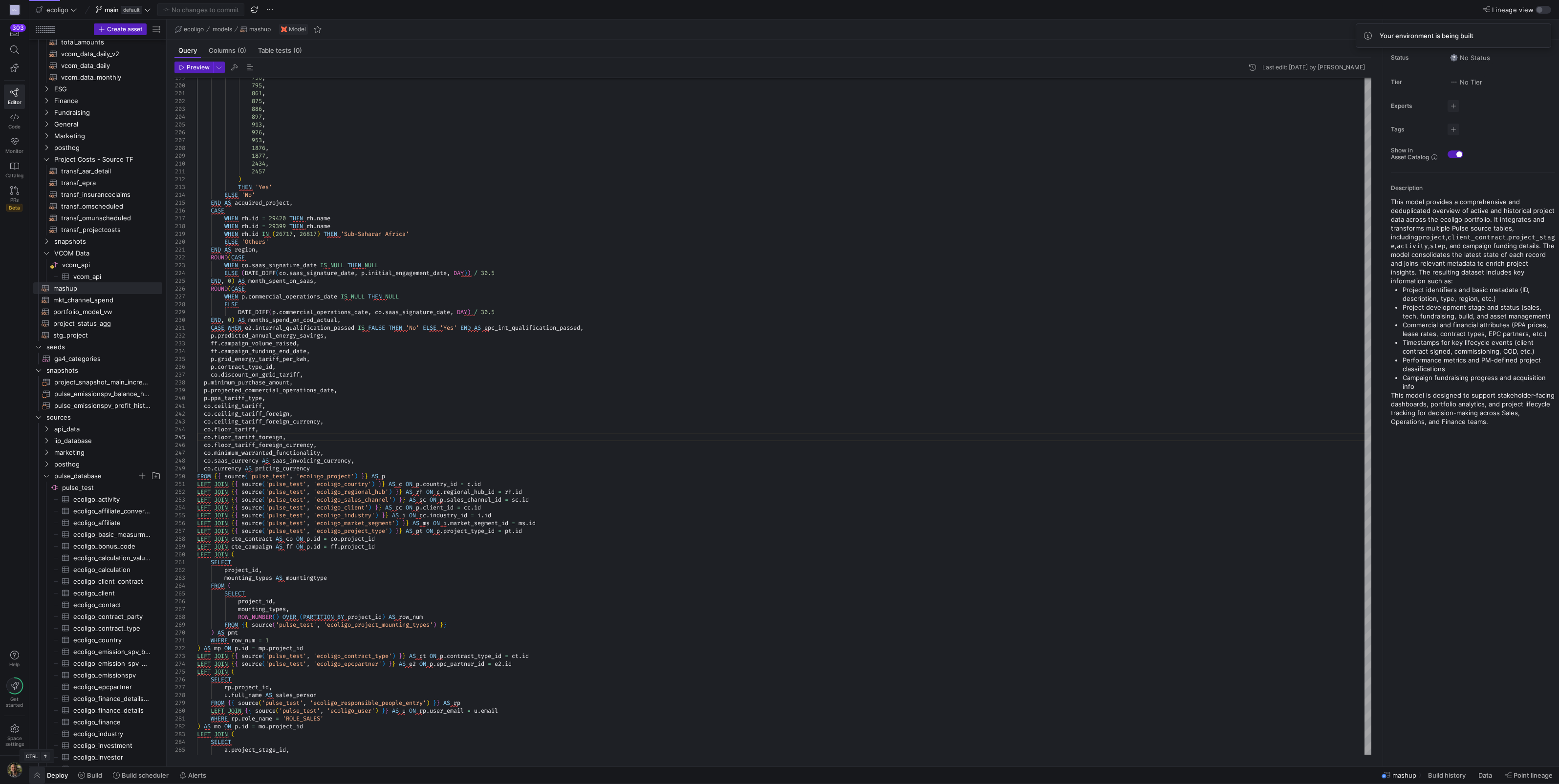
click at [36, 344] on span "button" at bounding box center [37, 775] width 15 height 17
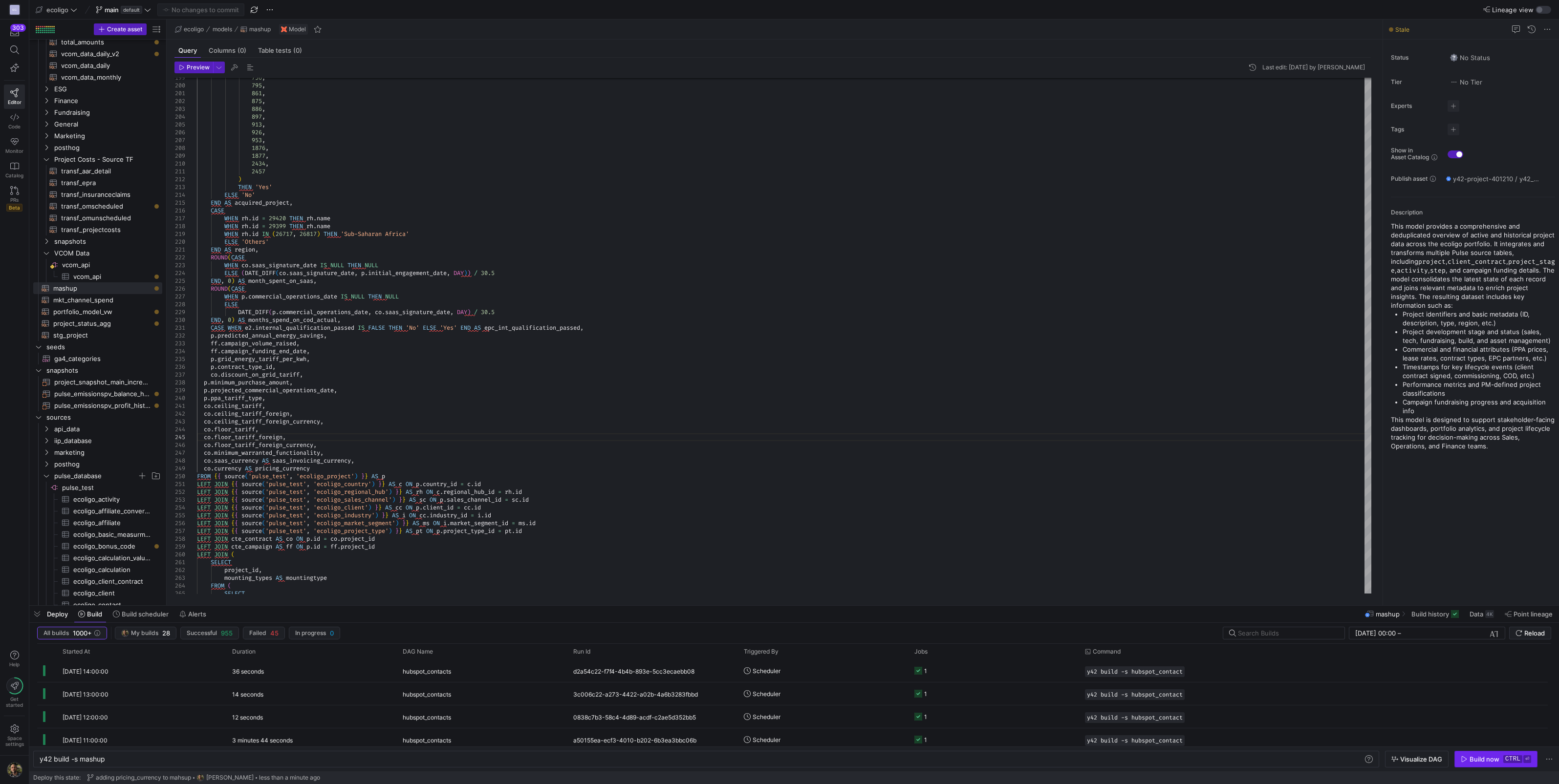
click at [777, 344] on icon "button" at bounding box center [1464, 759] width 5 height 6
click at [777, 344] on div at bounding box center [779, 392] width 1559 height 784
click at [777, 344] on y42-job-status-cell-renderer "1" at bounding box center [993, 670] width 159 height 21
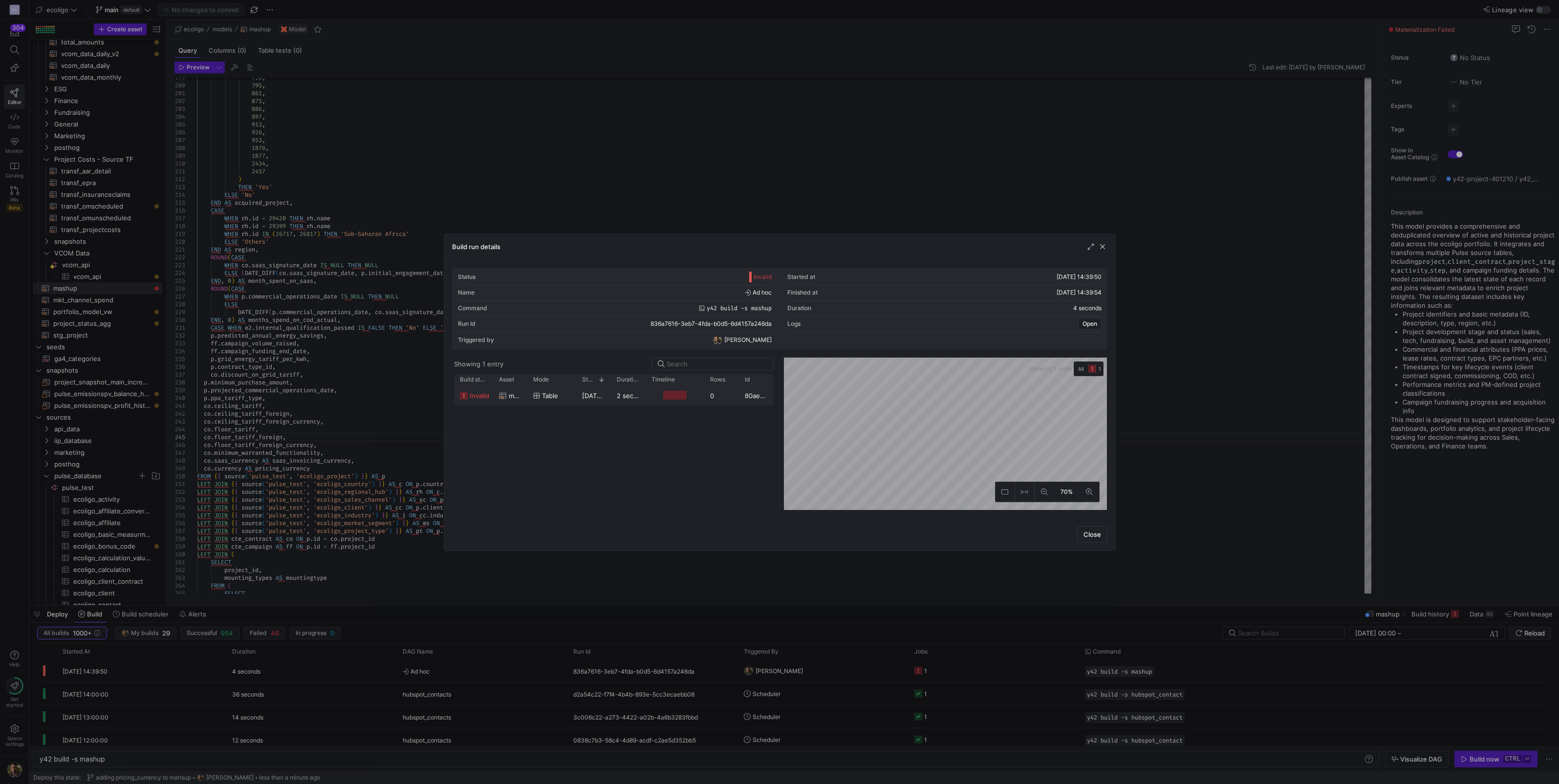
click at [584, 344] on span "[DATE] 14:39:51" at bounding box center [606, 396] width 48 height 8
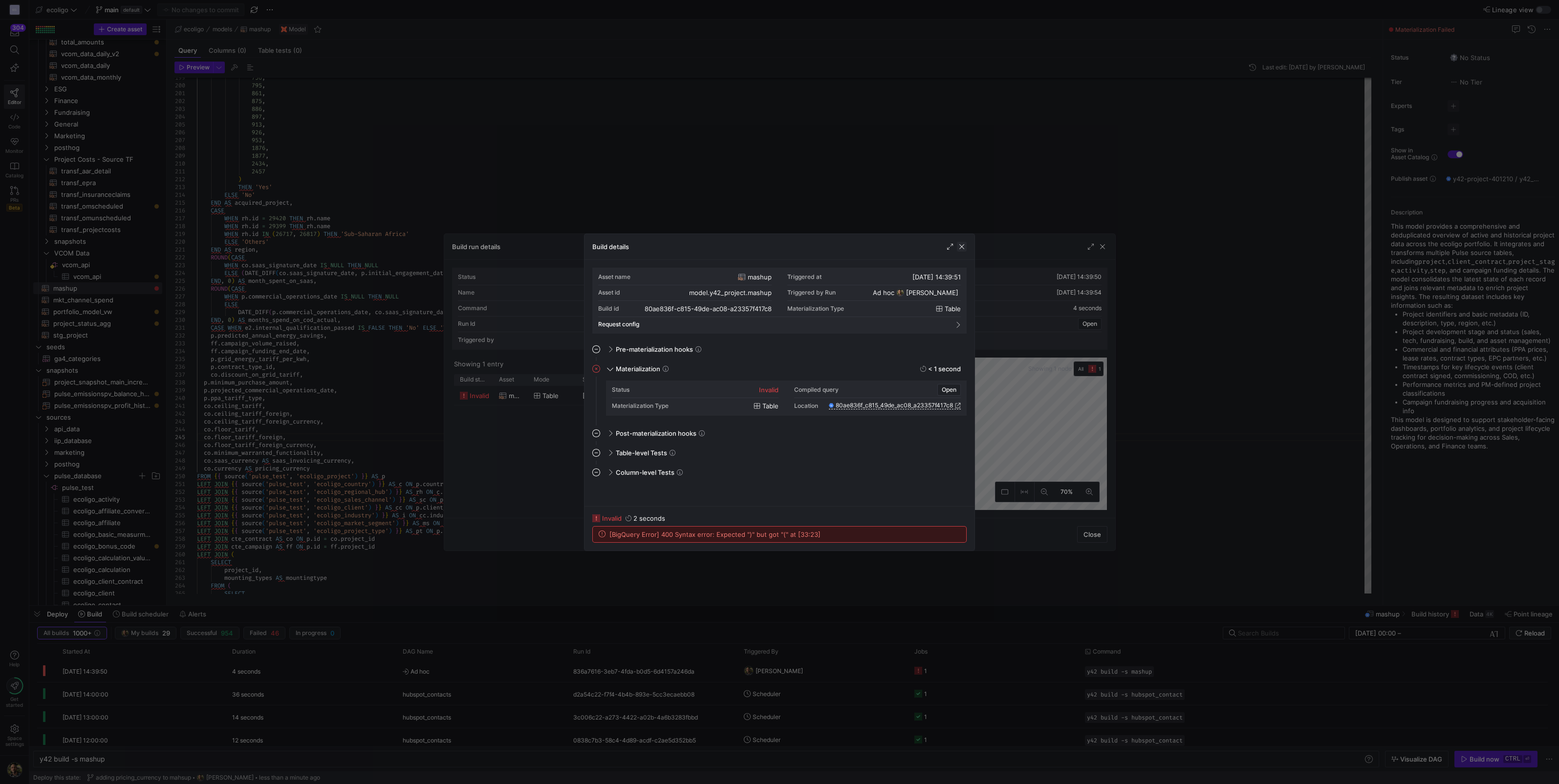
click at [777, 244] on span "button" at bounding box center [961, 246] width 10 height 10
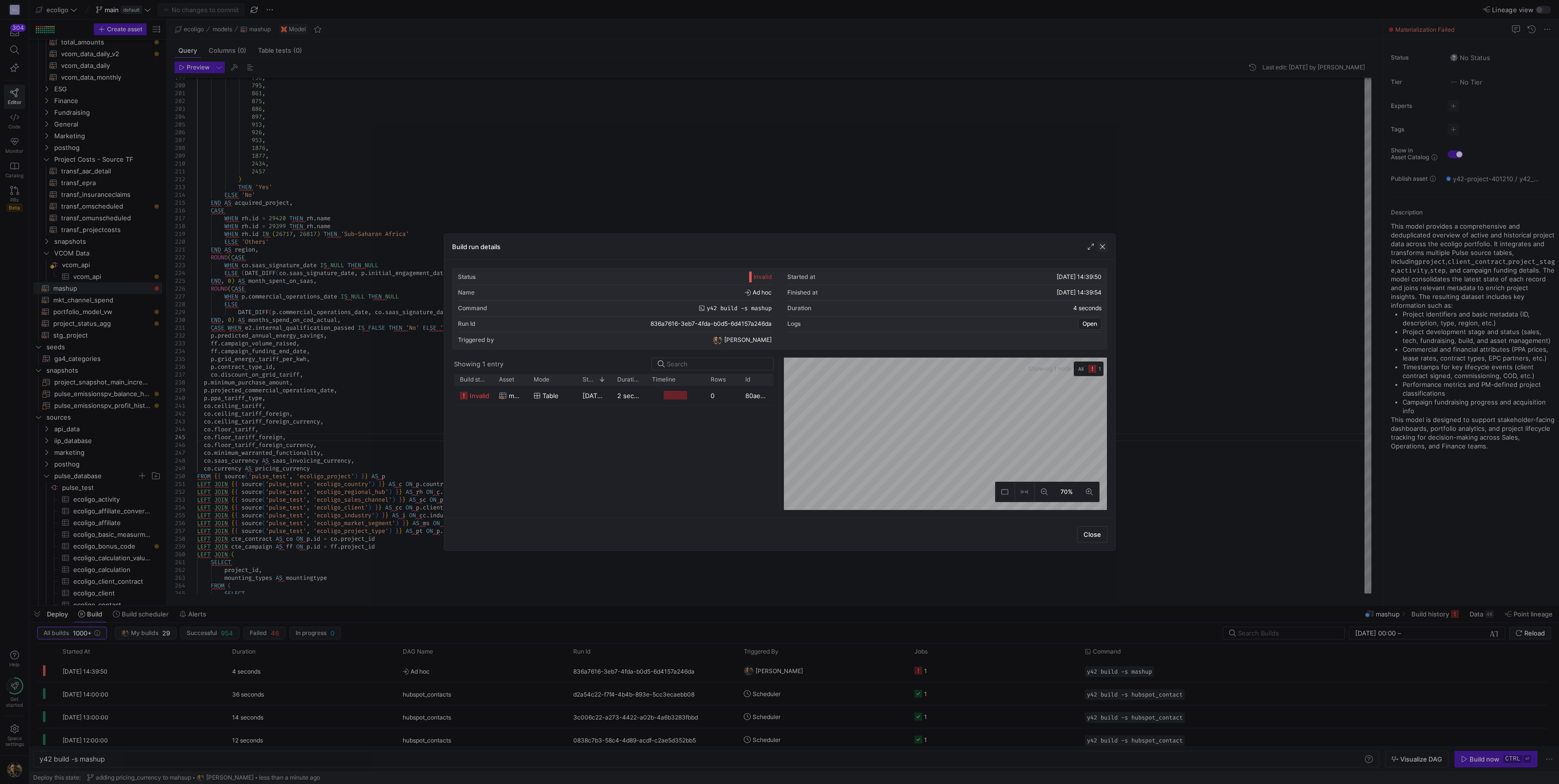
click at [777, 248] on span "button" at bounding box center [1102, 246] width 10 height 10
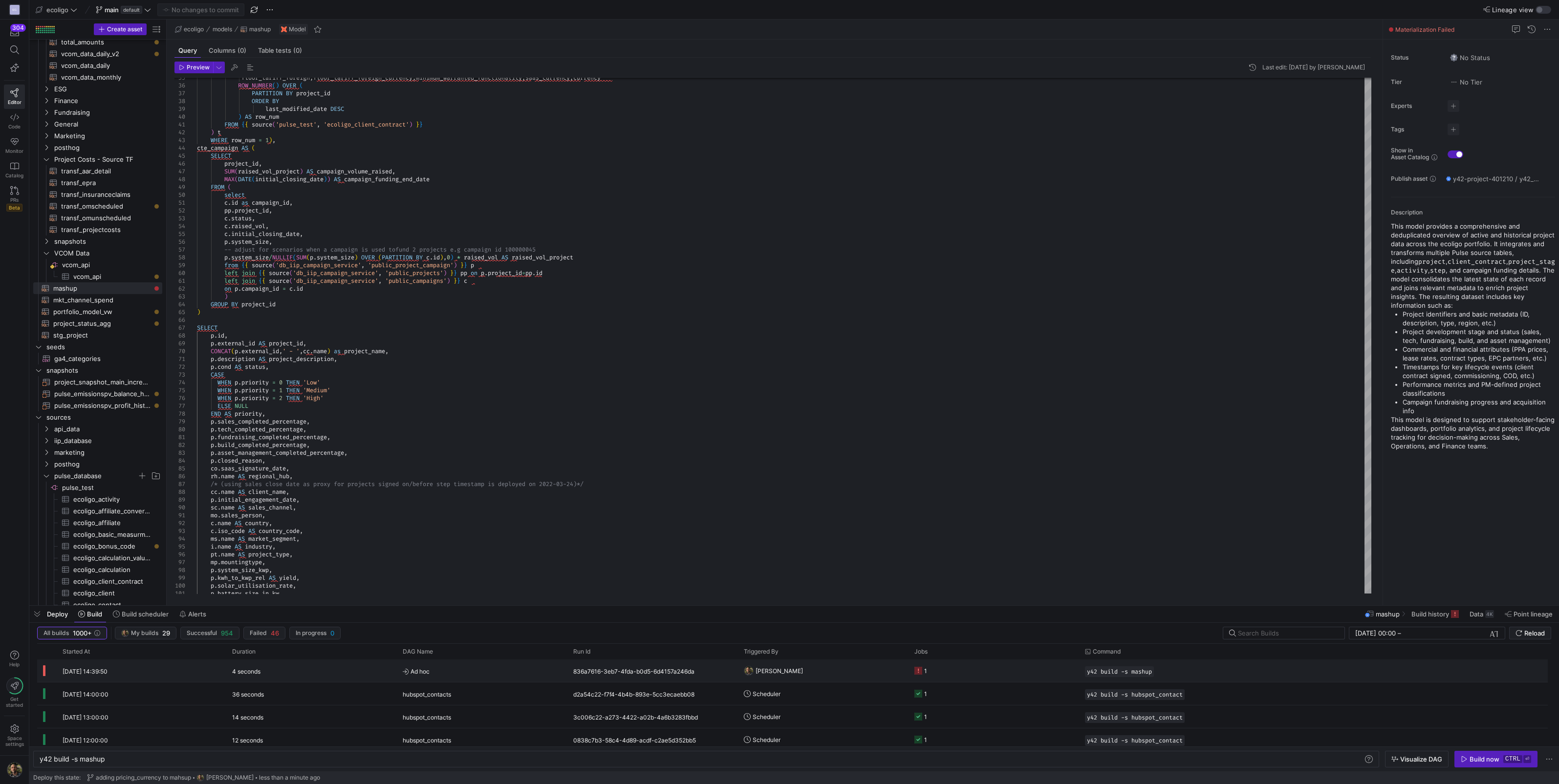
click at [777, 344] on y42-orchestration-triggered-by "[PERSON_NAME]" at bounding box center [823, 670] width 159 height 21
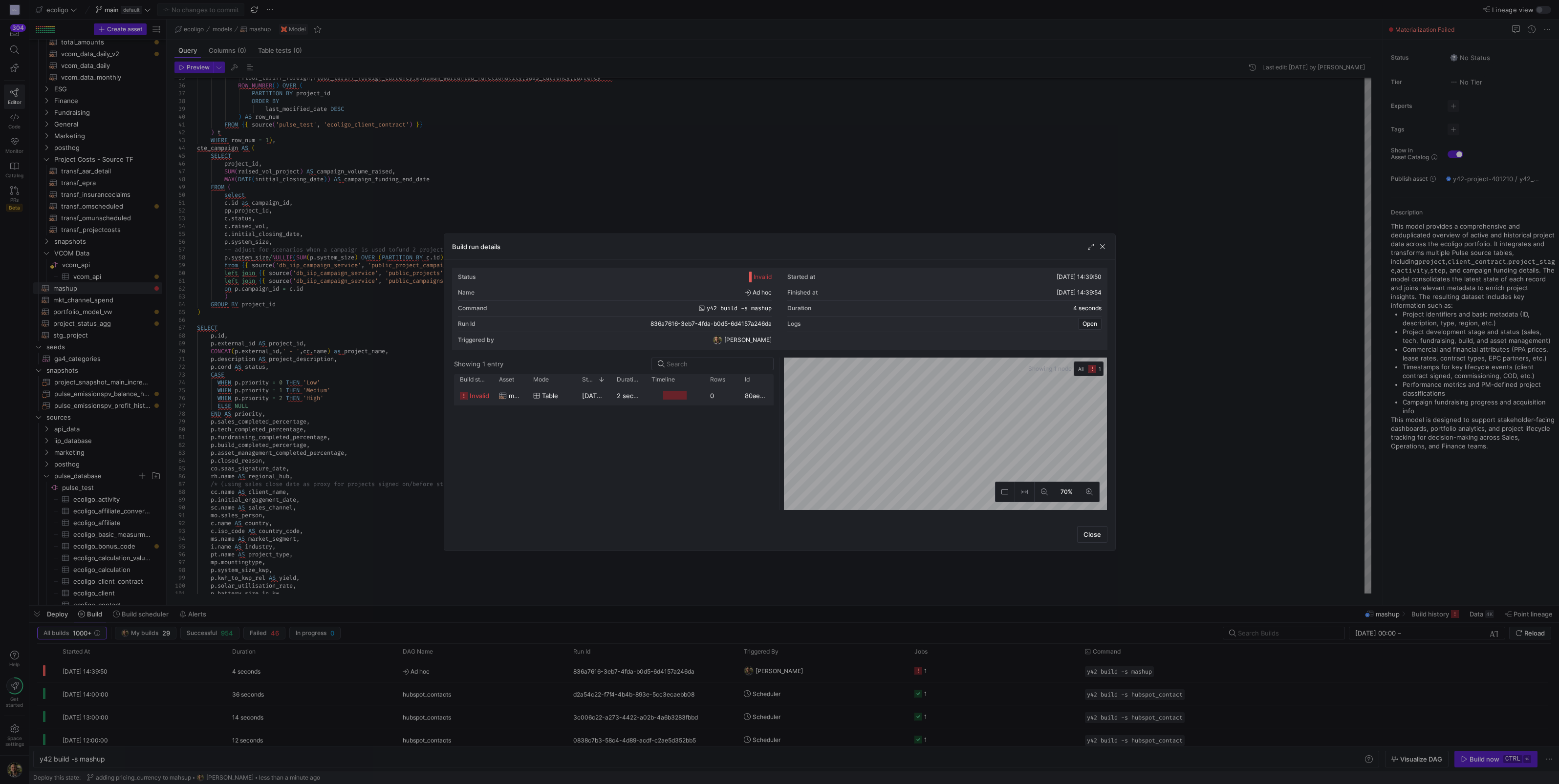
click at [569, 344] on div "table" at bounding box center [552, 396] width 37 height 19
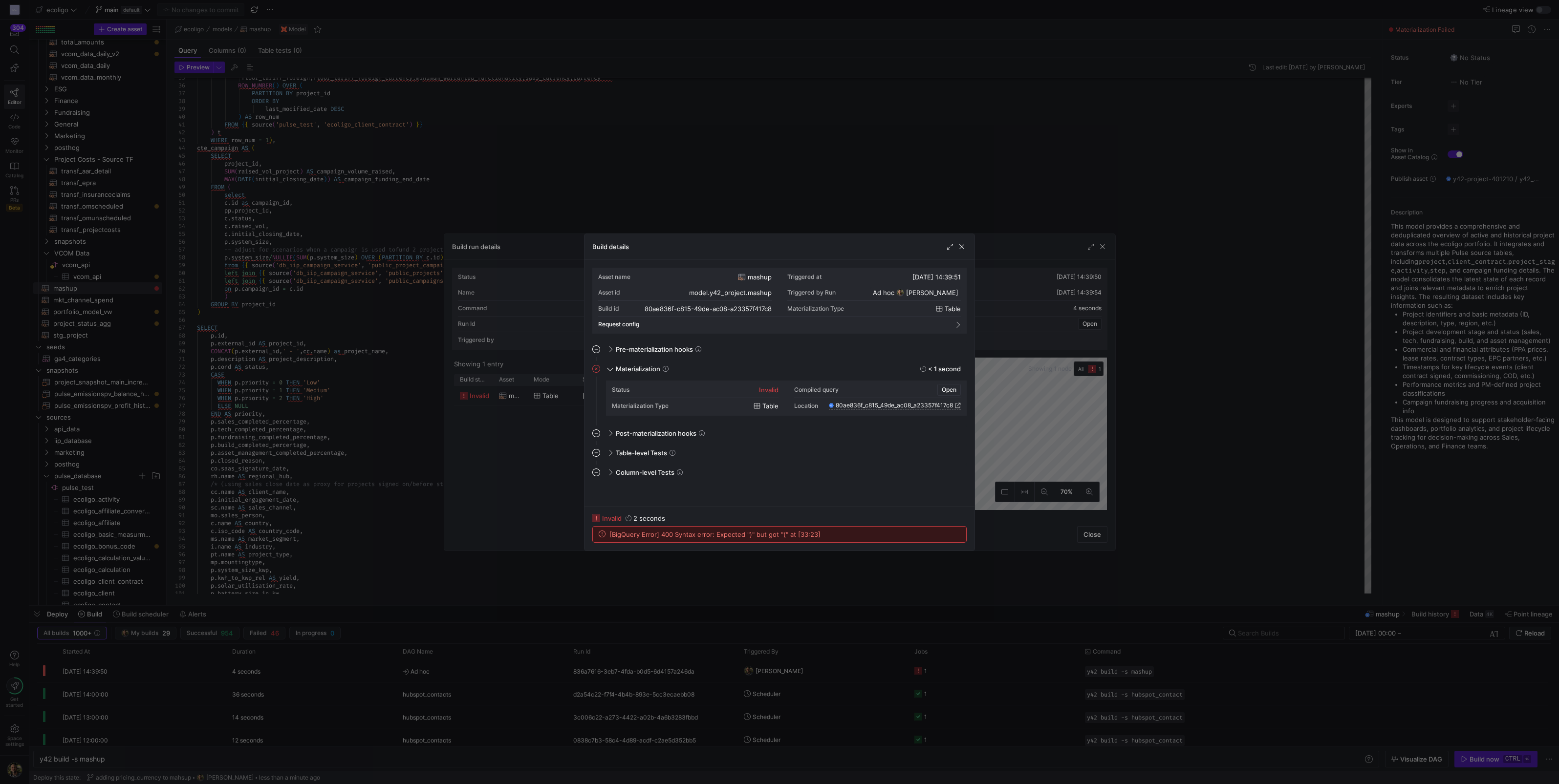
click at [777, 344] on span "Open" at bounding box center [949, 390] width 15 height 7
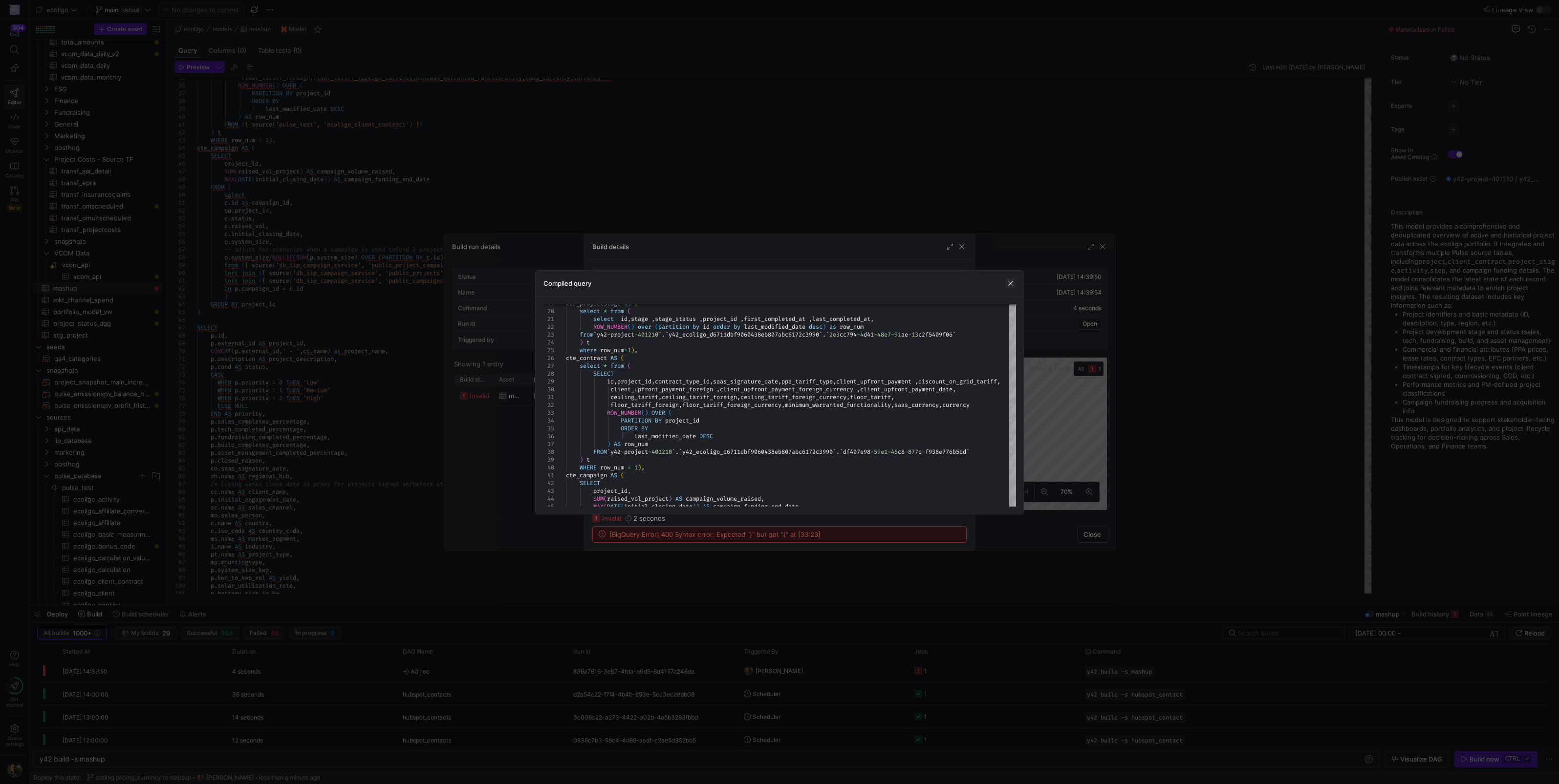
click at [777, 286] on span "button" at bounding box center [1010, 283] width 10 height 10
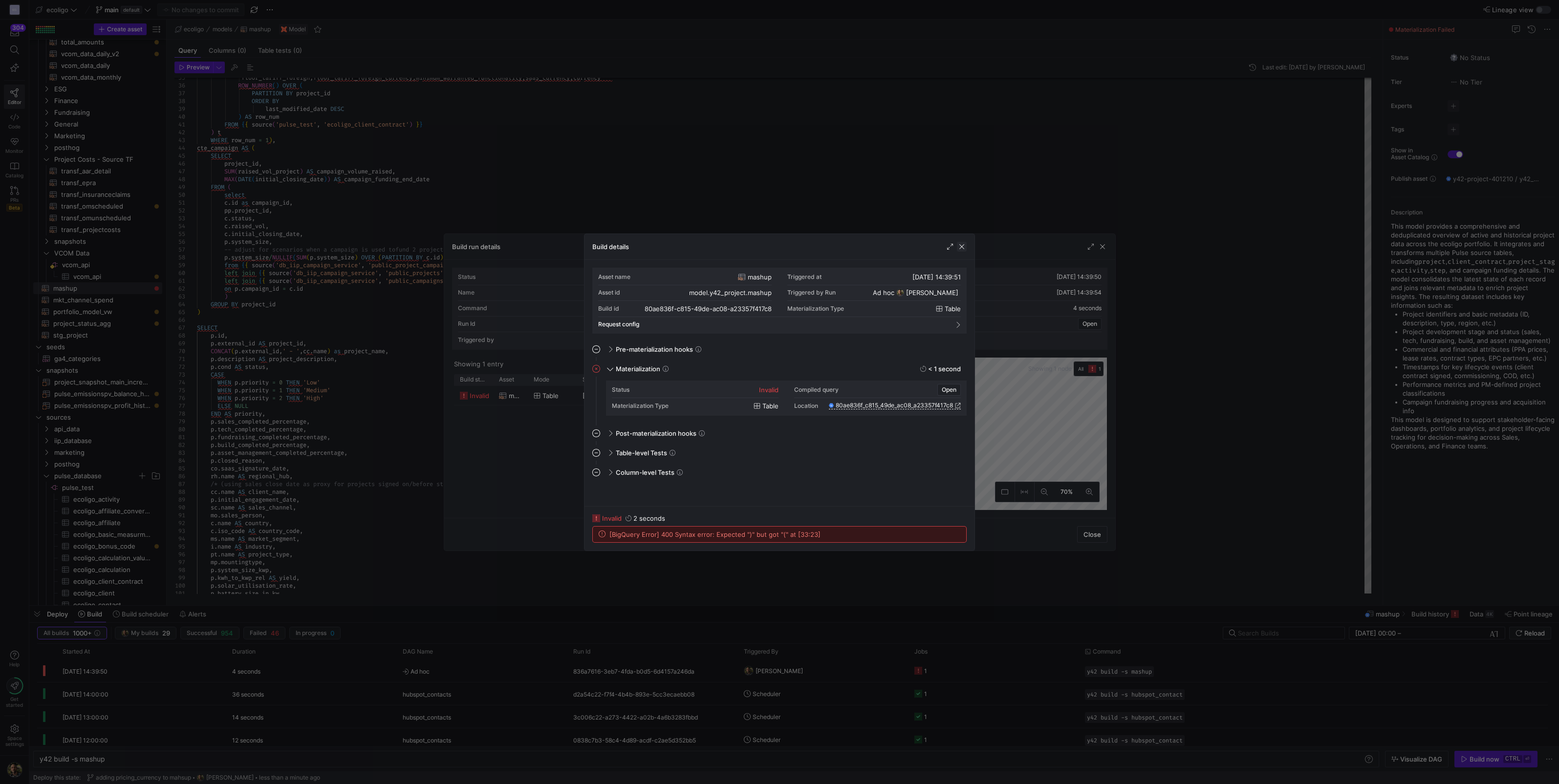
click at [777, 243] on span "button" at bounding box center [961, 246] width 10 height 10
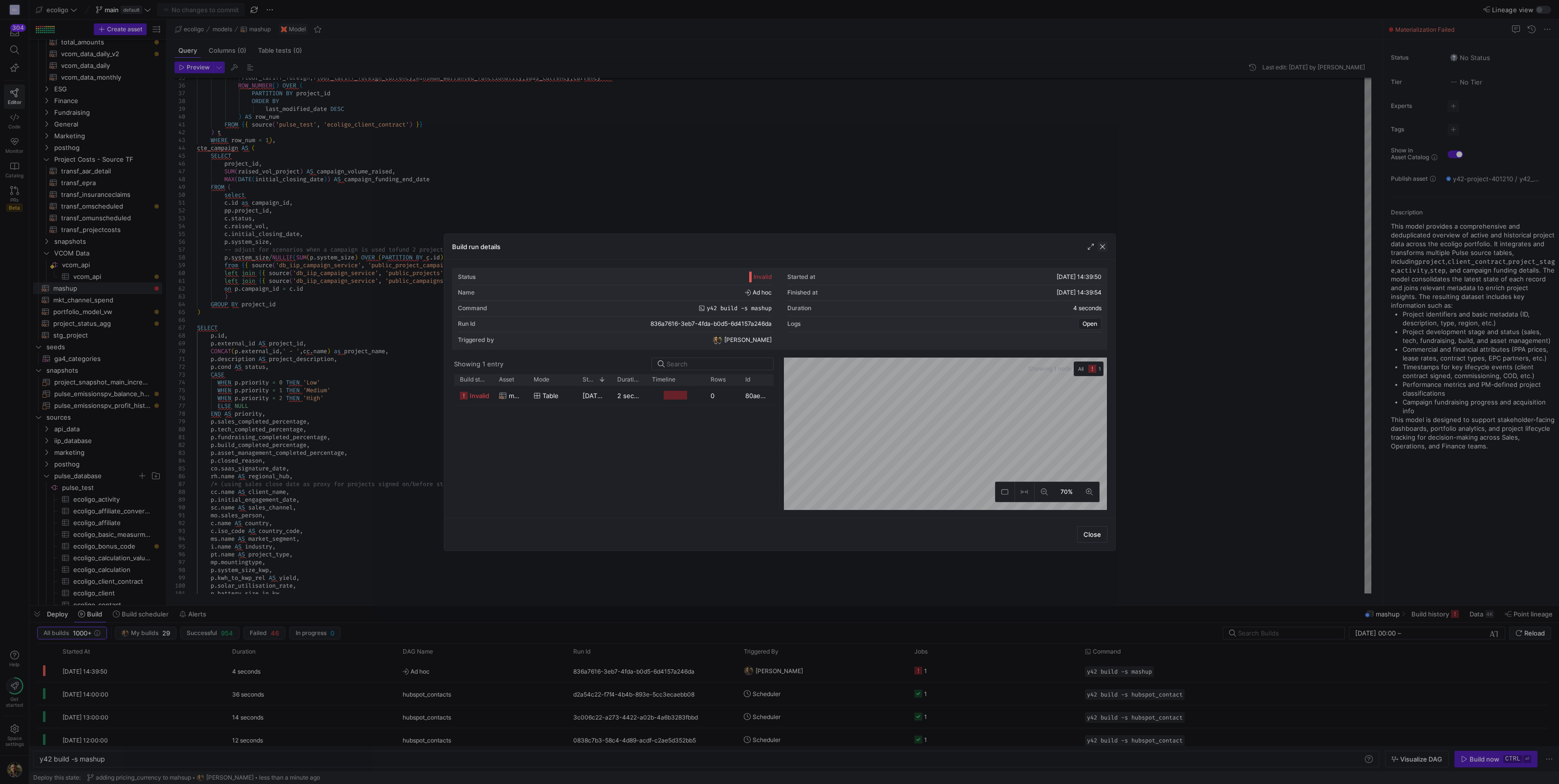
click at [777, 242] on span "button" at bounding box center [1102, 246] width 10 height 10
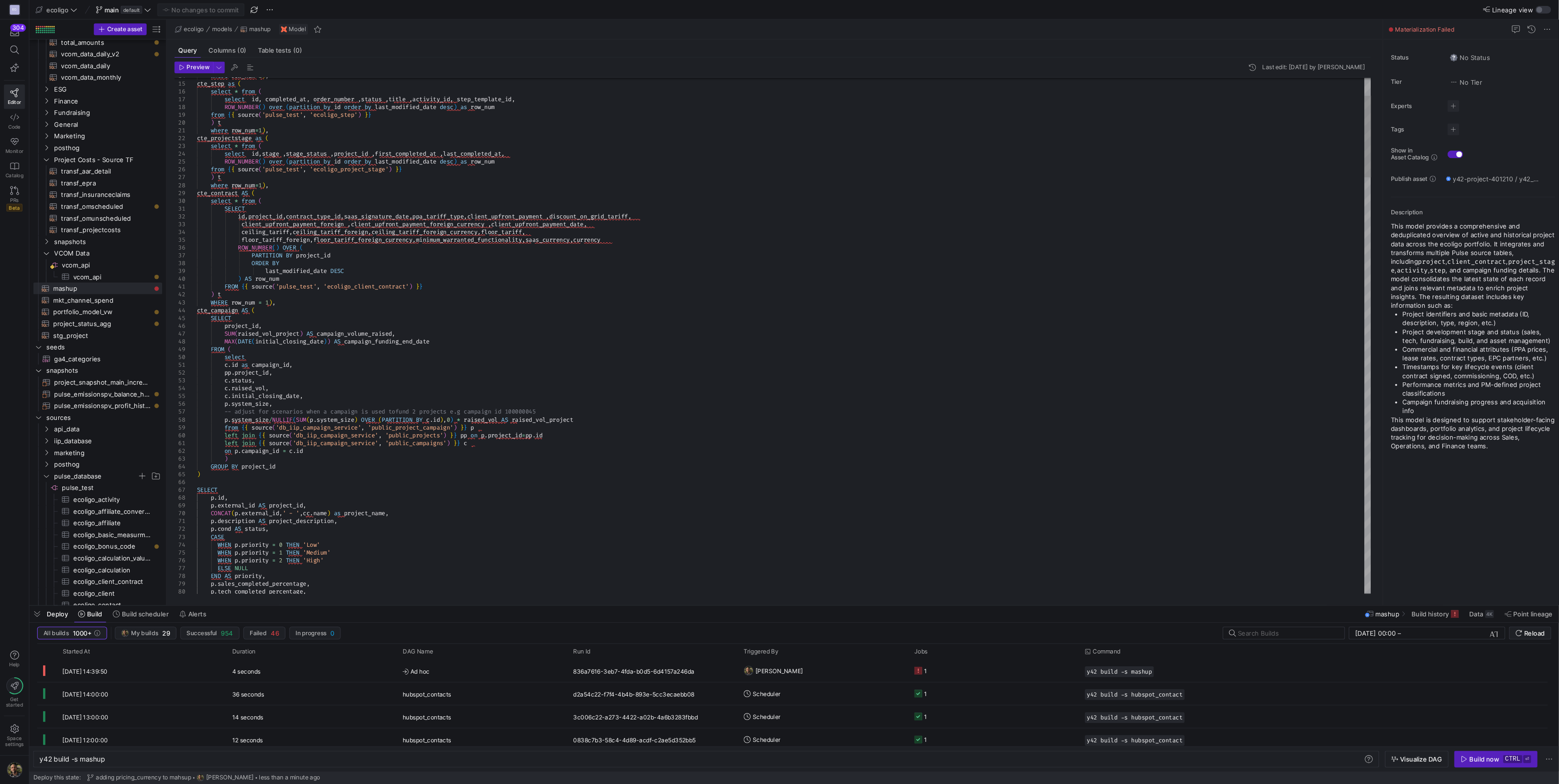
scroll to position [50, 85]
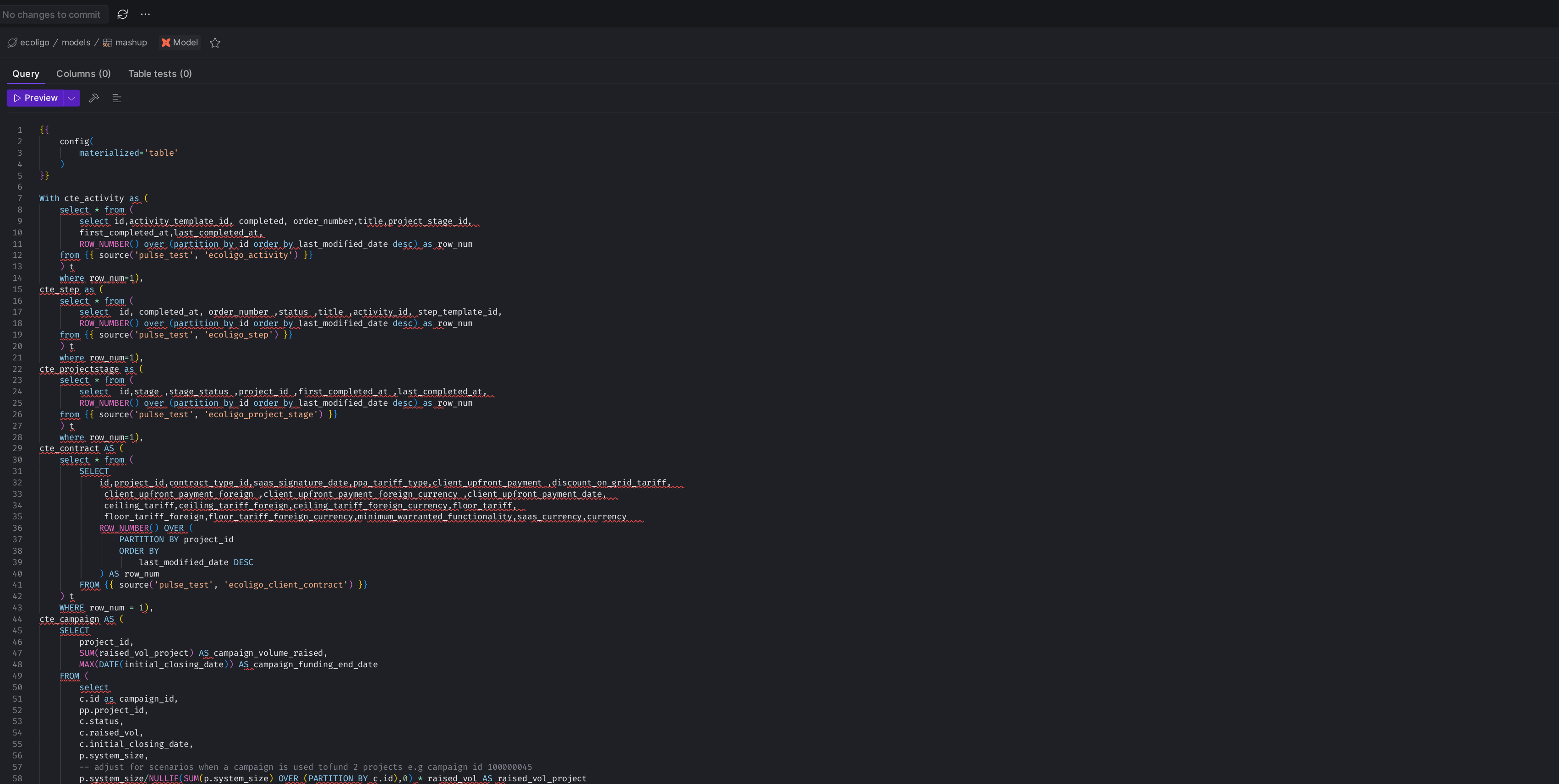
scroll to position [51, 85]
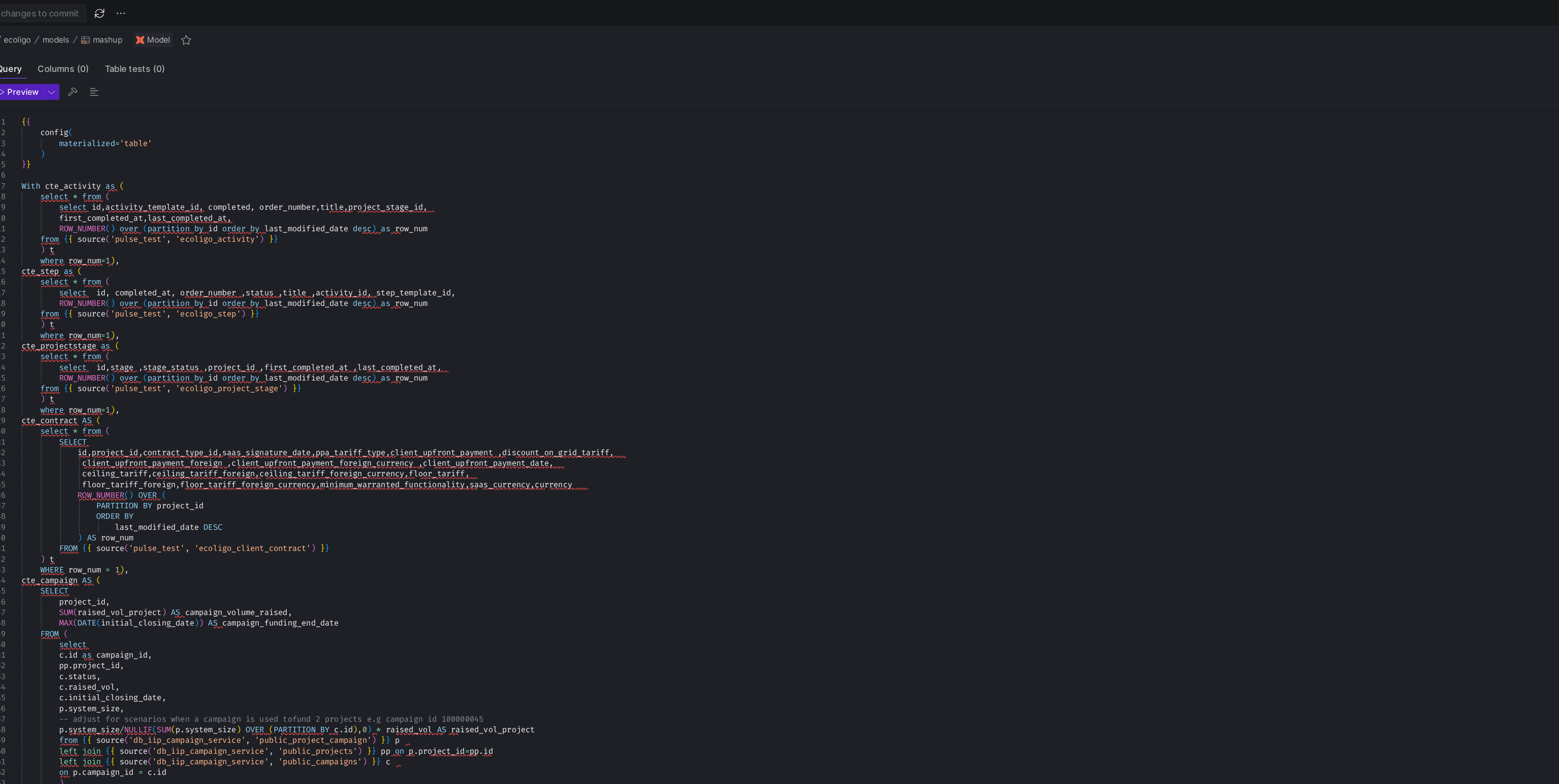
click at [353, 13] on div "ecoligo main default No changes to commit" at bounding box center [283, 9] width 504 height 12
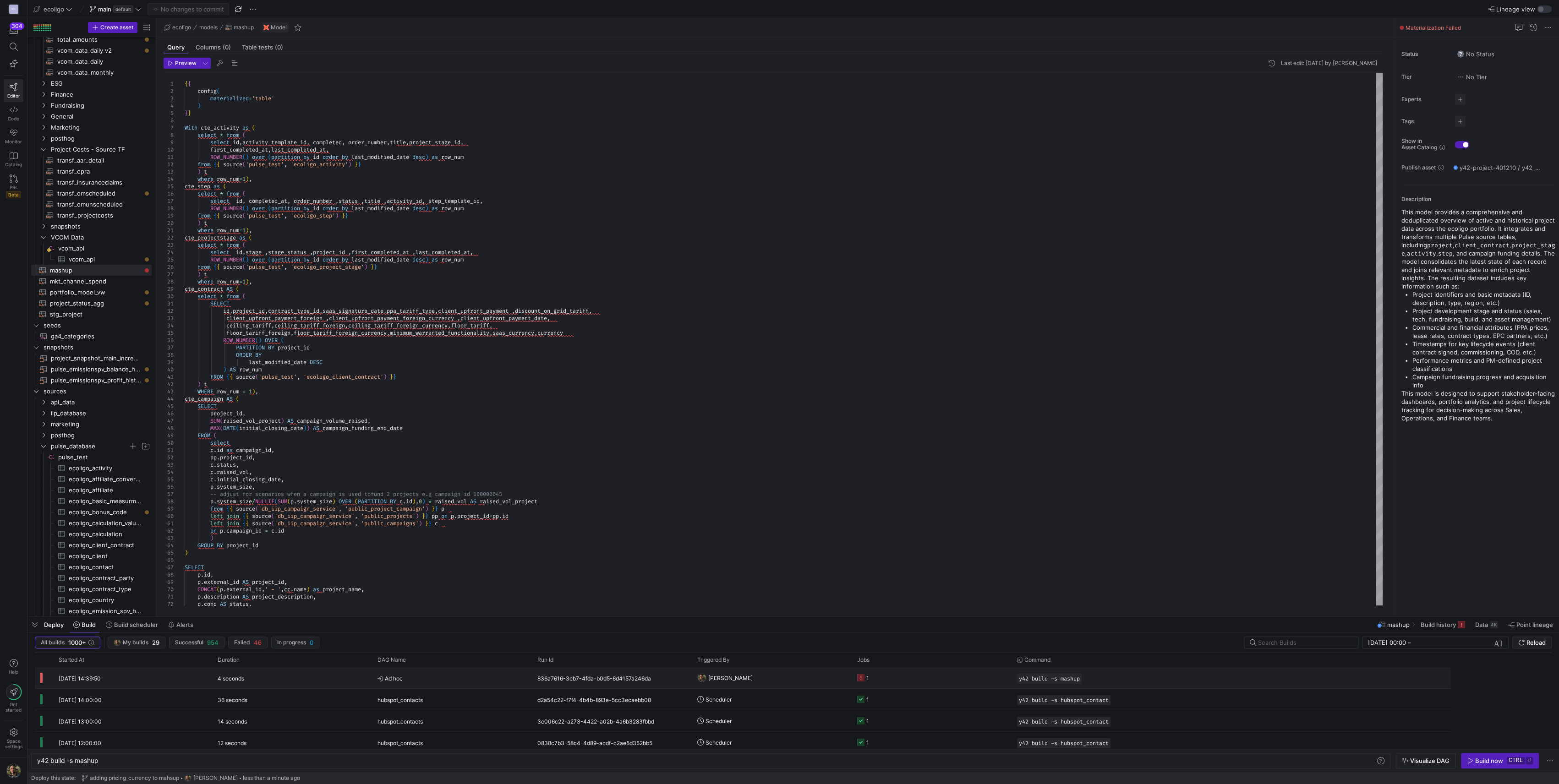
click at [728, 322] on y42-orchestration-triggered-by "[PERSON_NAME]" at bounding box center [772, 678] width 149 height 20
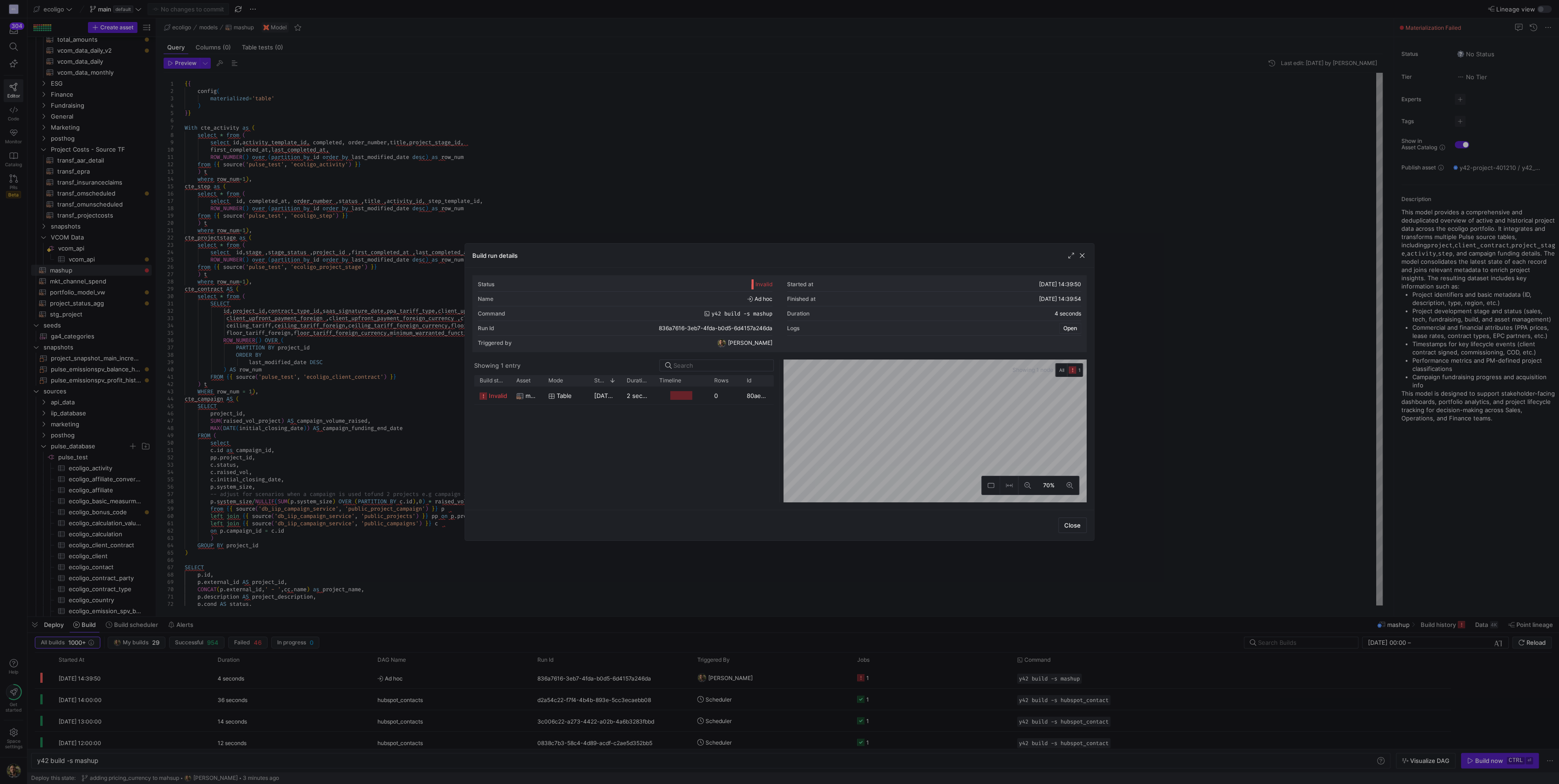
click at [728, 322] on span "Open" at bounding box center [1070, 328] width 14 height 7
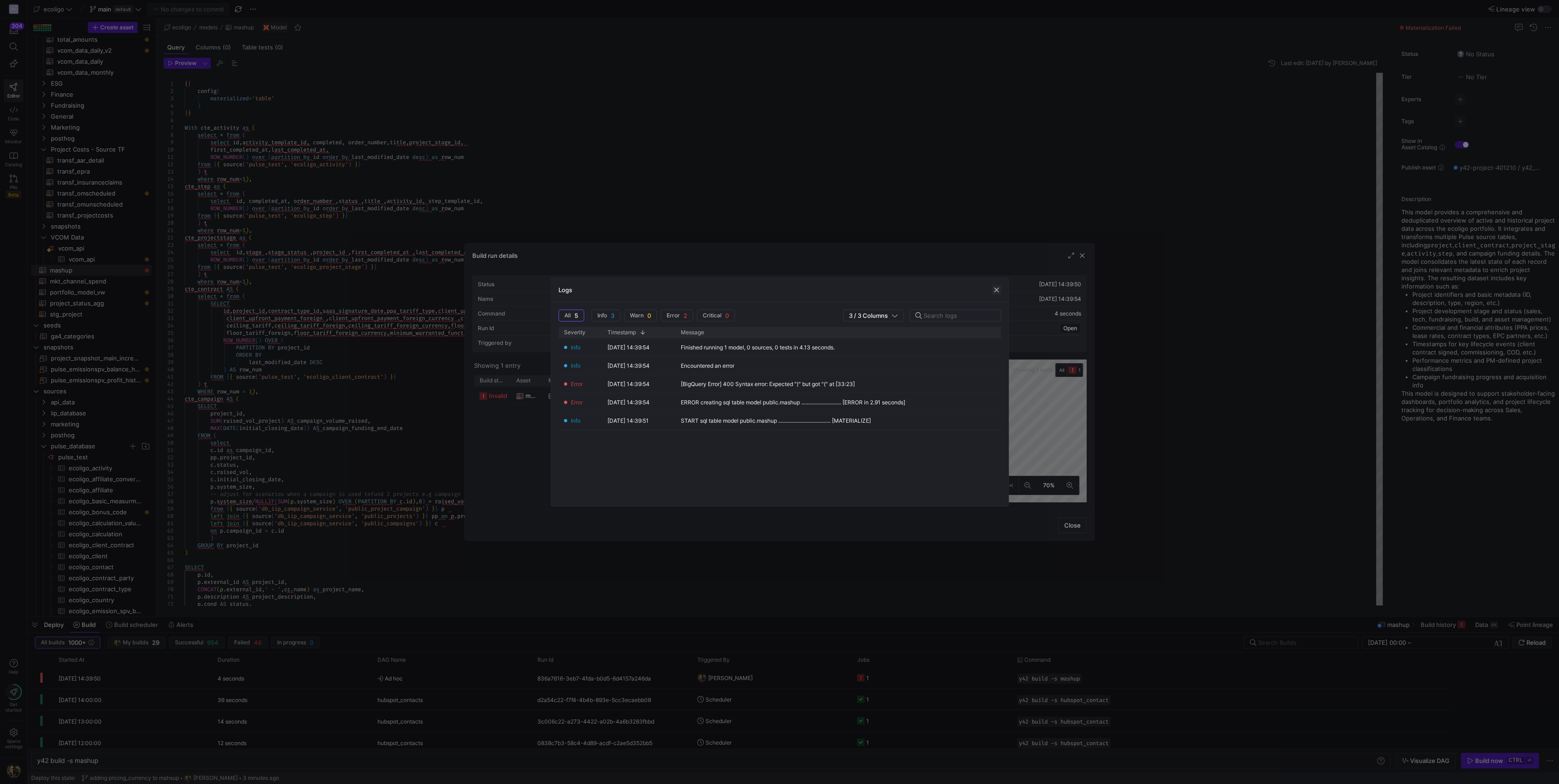
click at [728, 286] on span "button" at bounding box center [996, 290] width 9 height 9
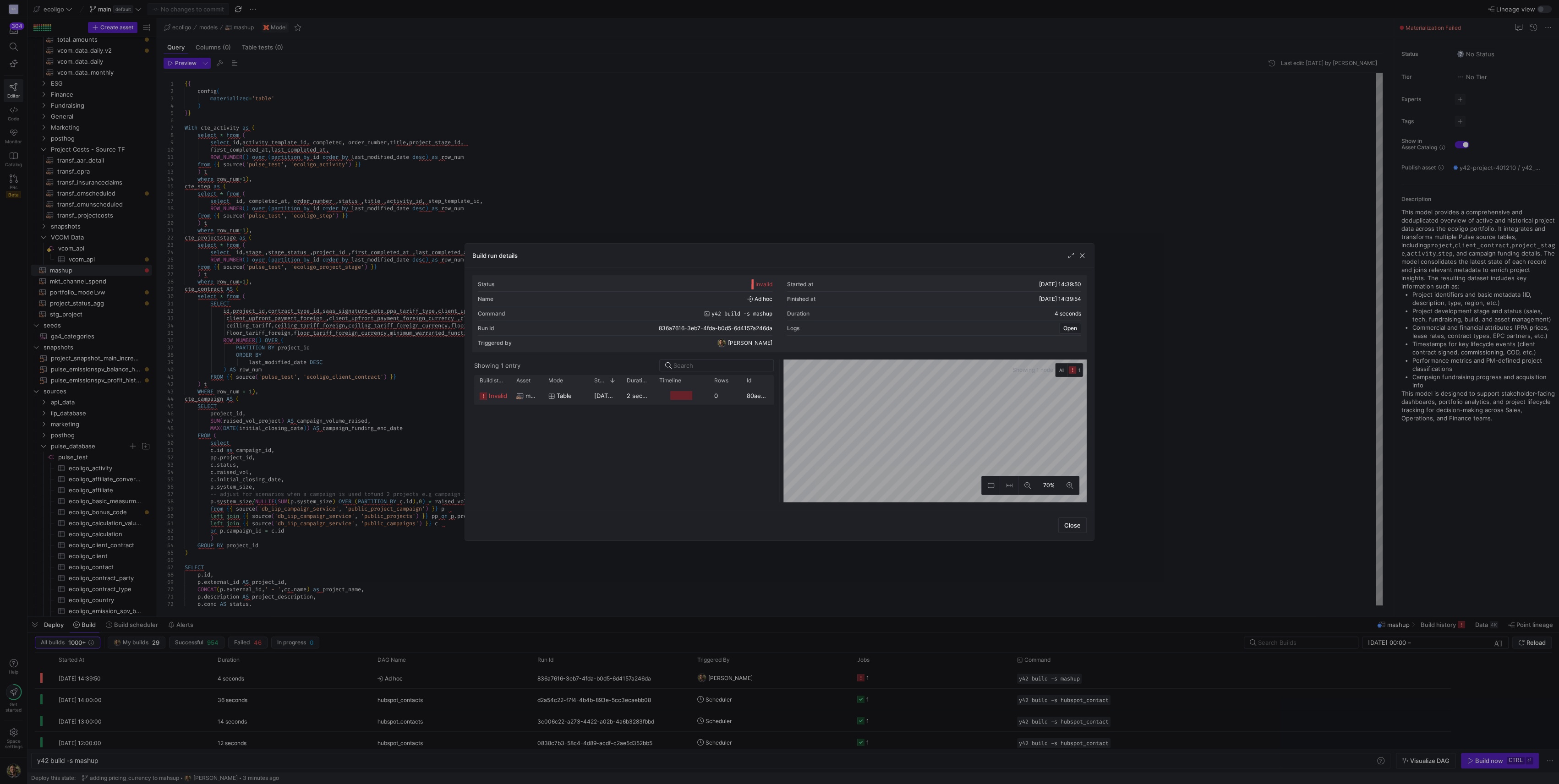
click at [678, 322] on div at bounding box center [681, 395] width 22 height 8
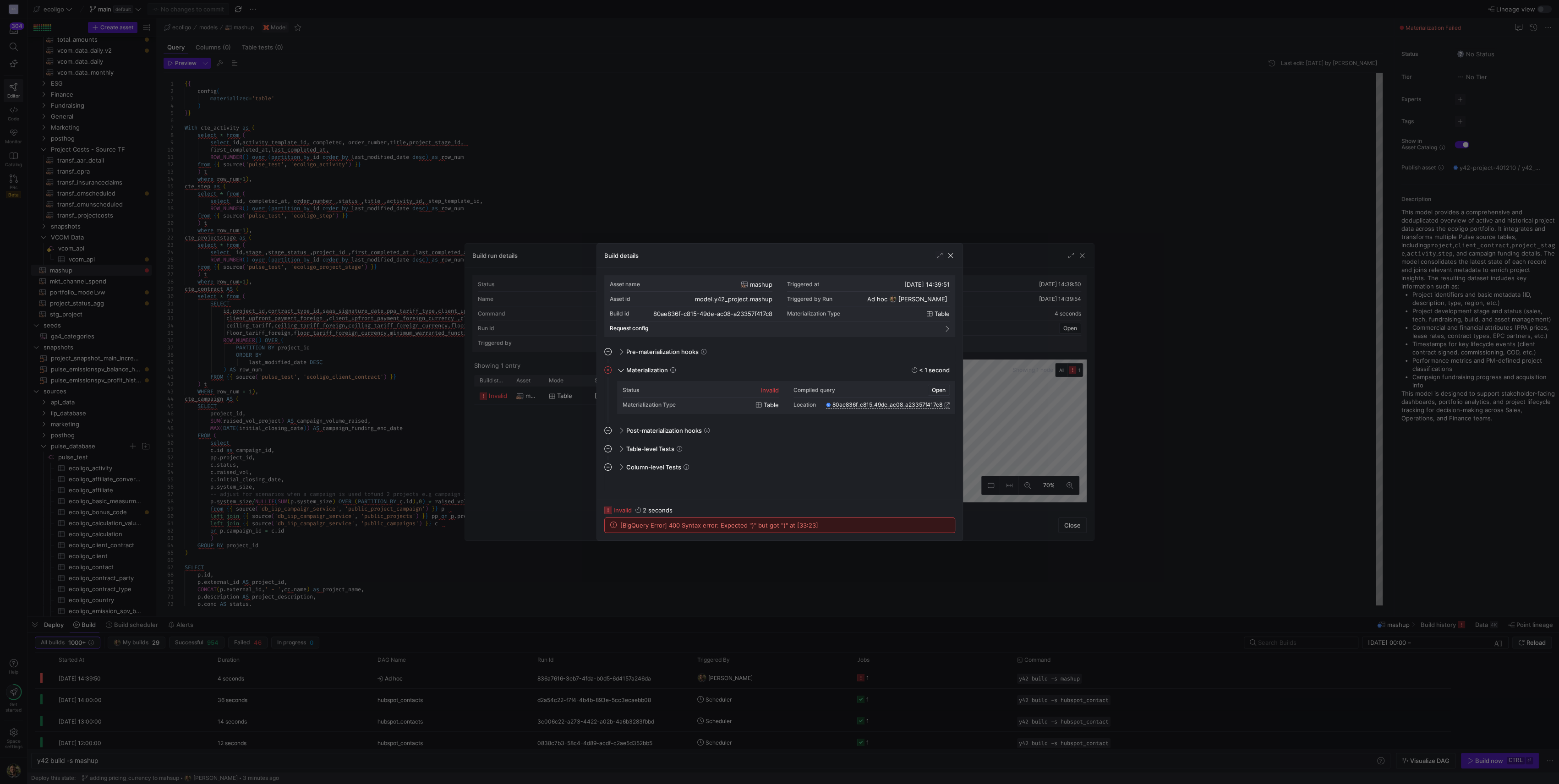
click at [728, 322] on span "Open" at bounding box center [939, 390] width 14 height 7
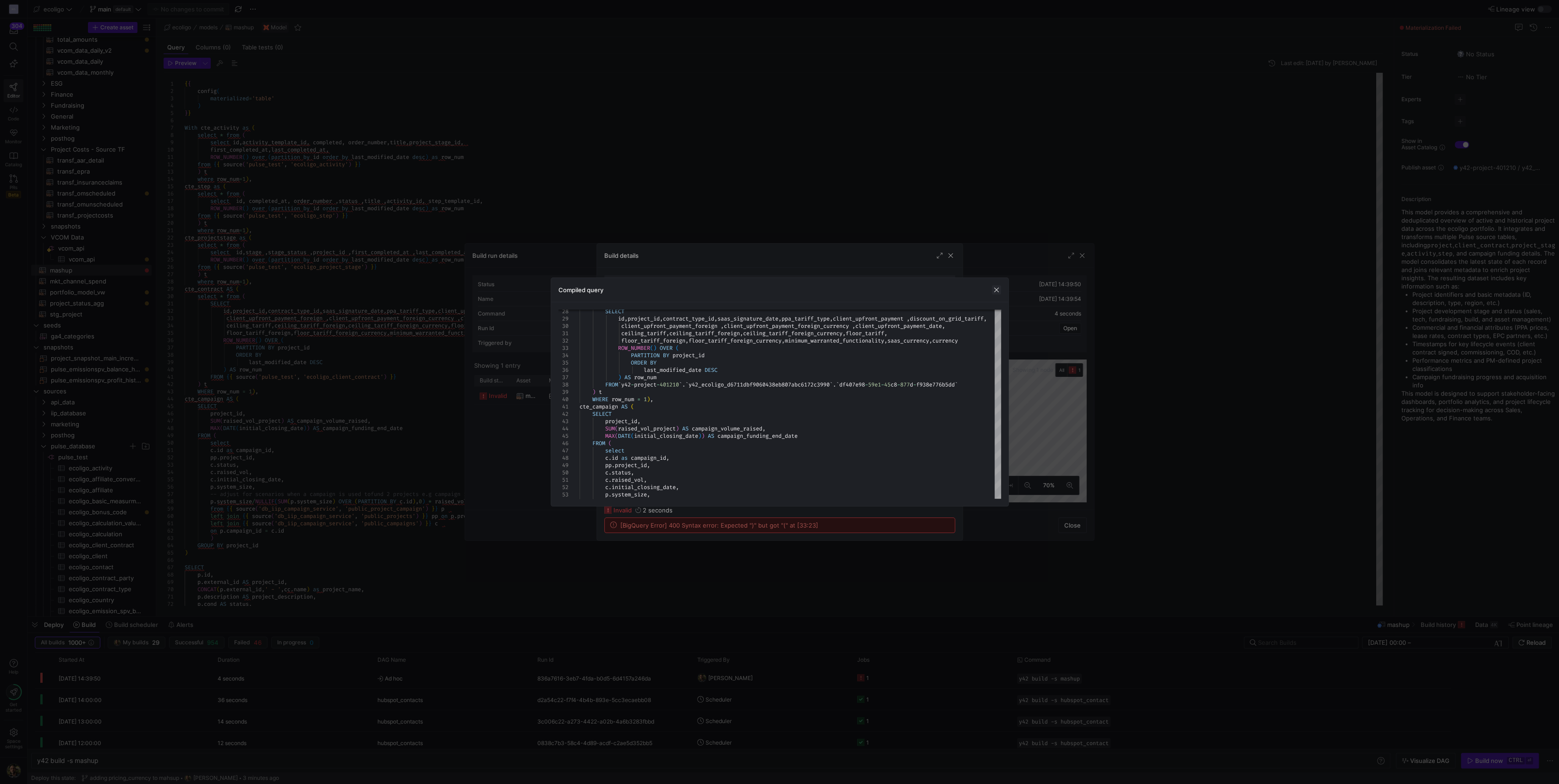
click at [728, 293] on span "button" at bounding box center [996, 290] width 9 height 9
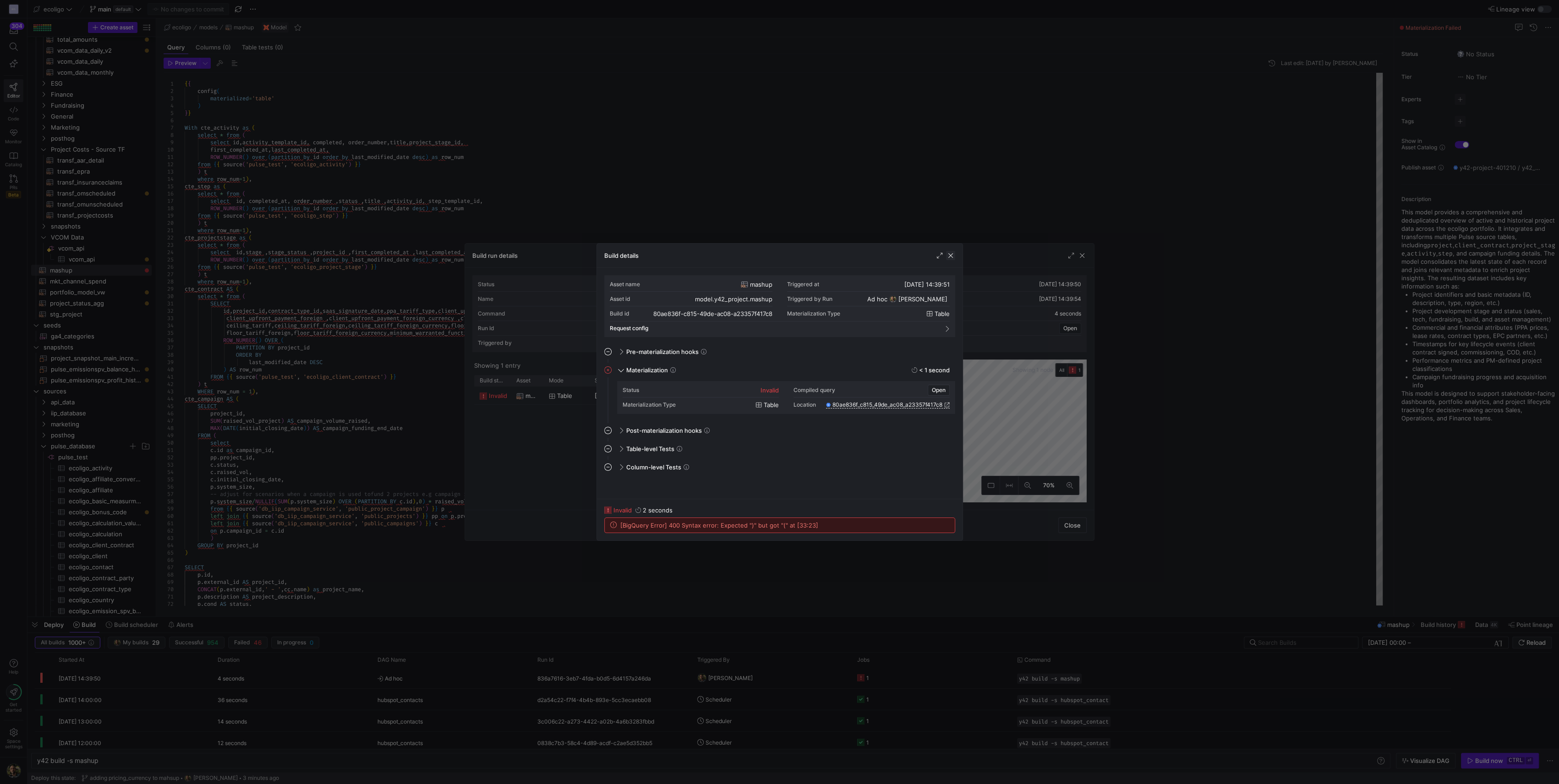
click at [728, 256] on span "button" at bounding box center [950, 255] width 9 height 9
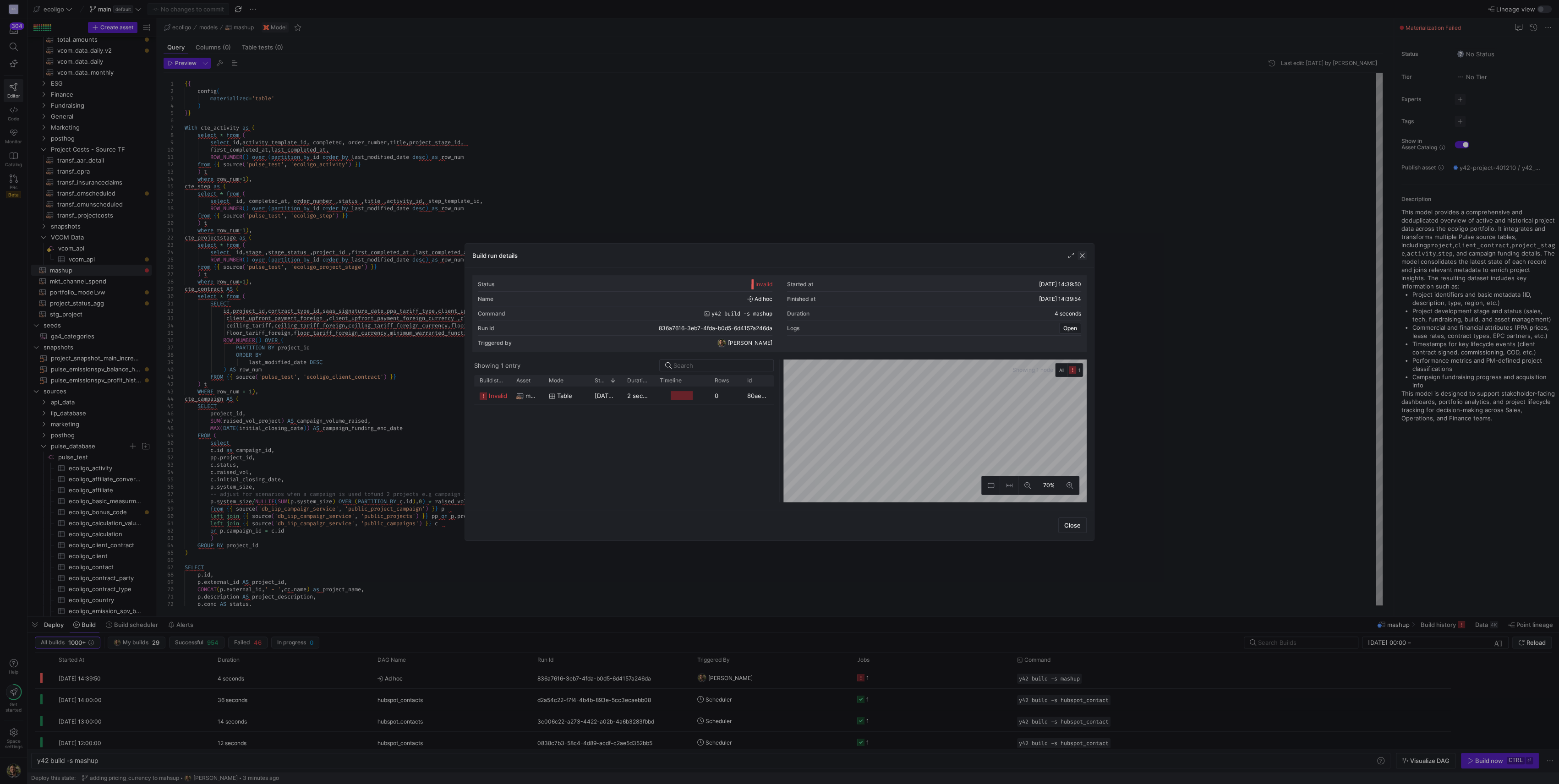
click at [728, 255] on span "button" at bounding box center [1081, 255] width 9 height 9
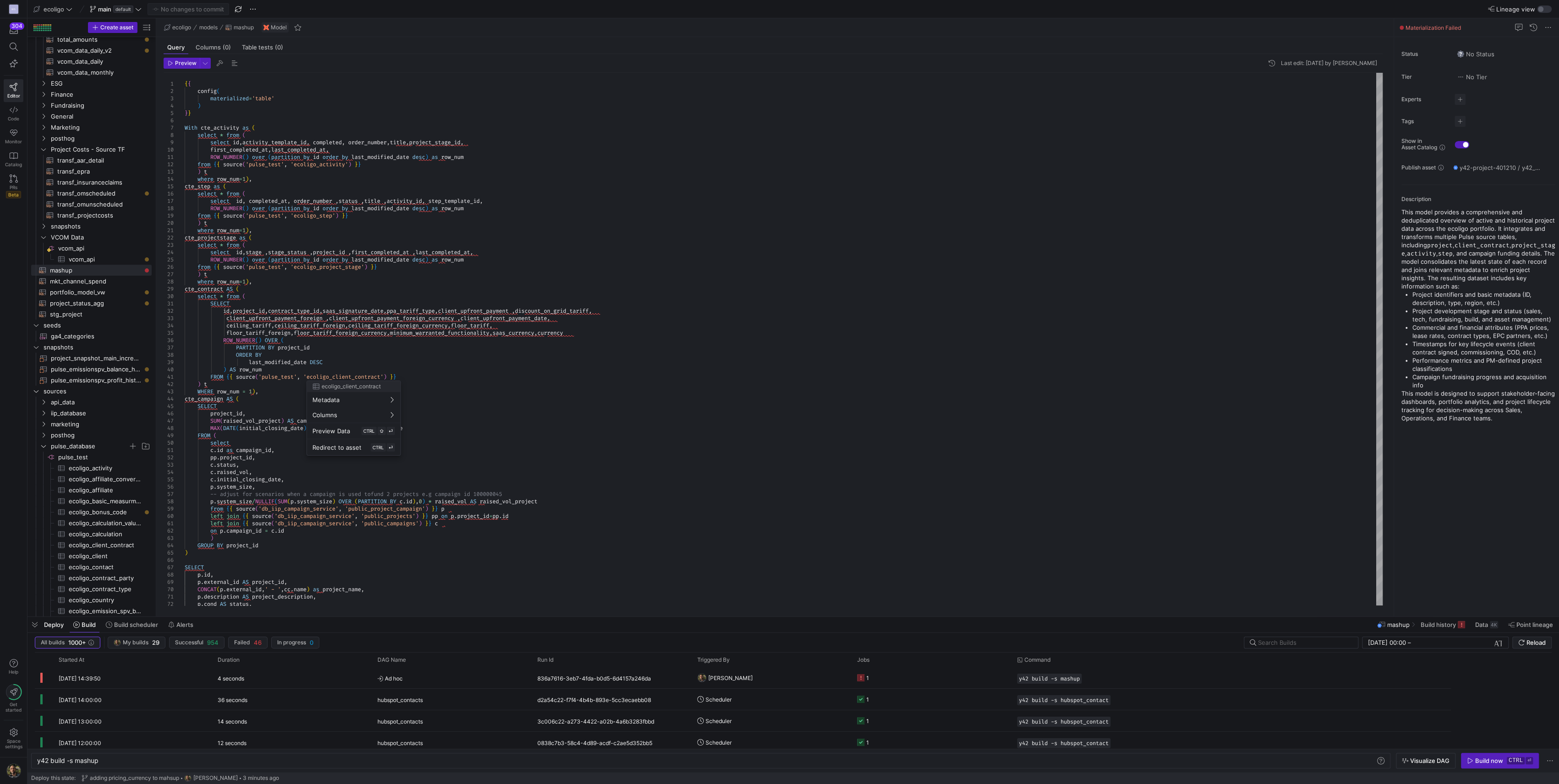
click at [576, 322] on div at bounding box center [780, 392] width 1559 height 784
type textarea "SELECT id,project_id,contract_type_id,saas_signature_date,ppa_tariff_type,clien…"
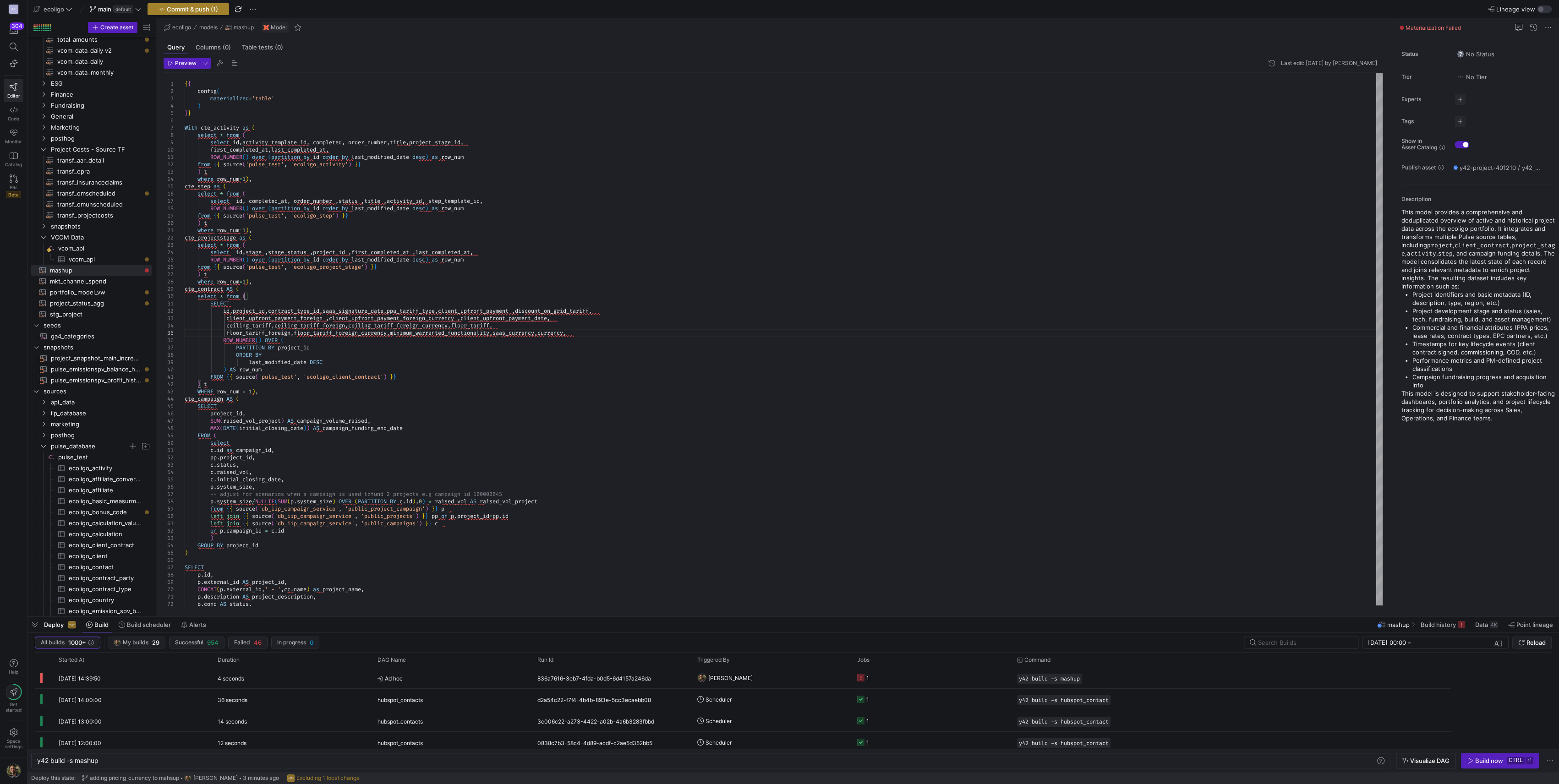
click at [191, 11] on span "Commit & push (1)" at bounding box center [192, 9] width 51 height 7
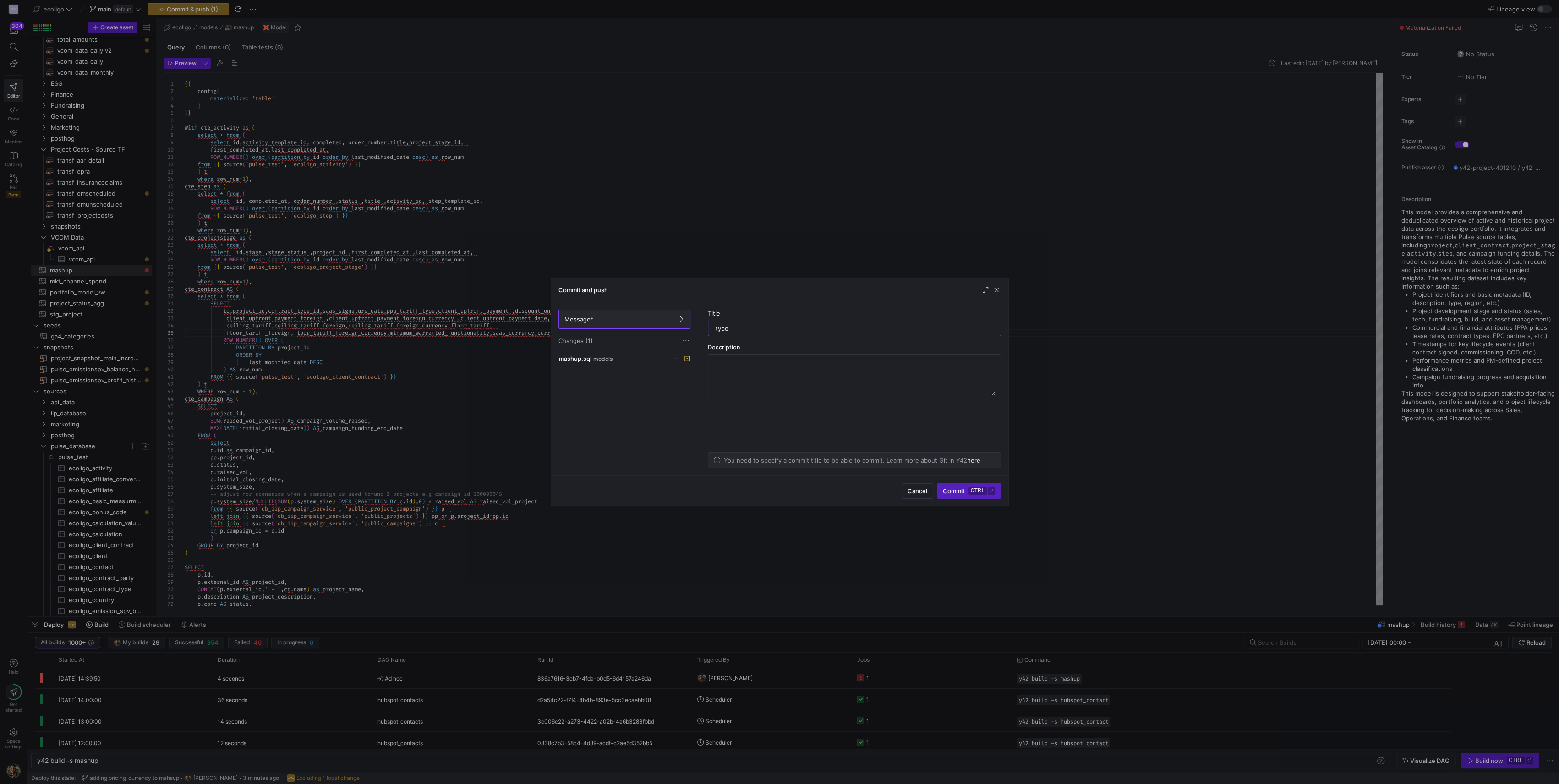
type input "typo"
click at [728, 322] on div "Cancel Commit ctrl ⏎" at bounding box center [780, 491] width 457 height 31
click at [728, 322] on span "Commit ctrl ⏎" at bounding box center [969, 491] width 52 height 7
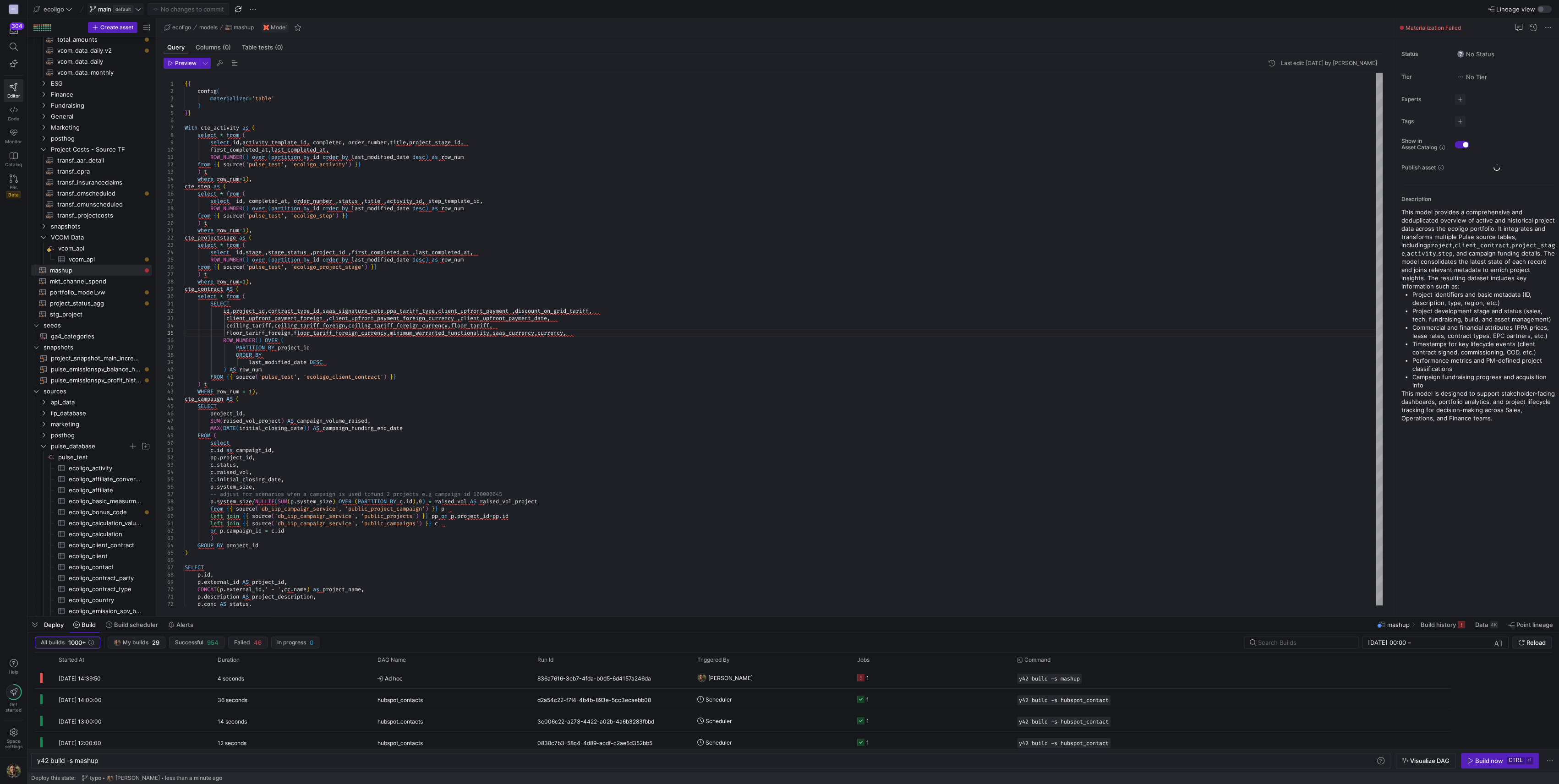
click at [136, 13] on span at bounding box center [116, 9] width 56 height 11
click at [573, 247] on div at bounding box center [780, 392] width 1559 height 784
click at [728, 322] on div "Build now" at bounding box center [1489, 760] width 28 height 7
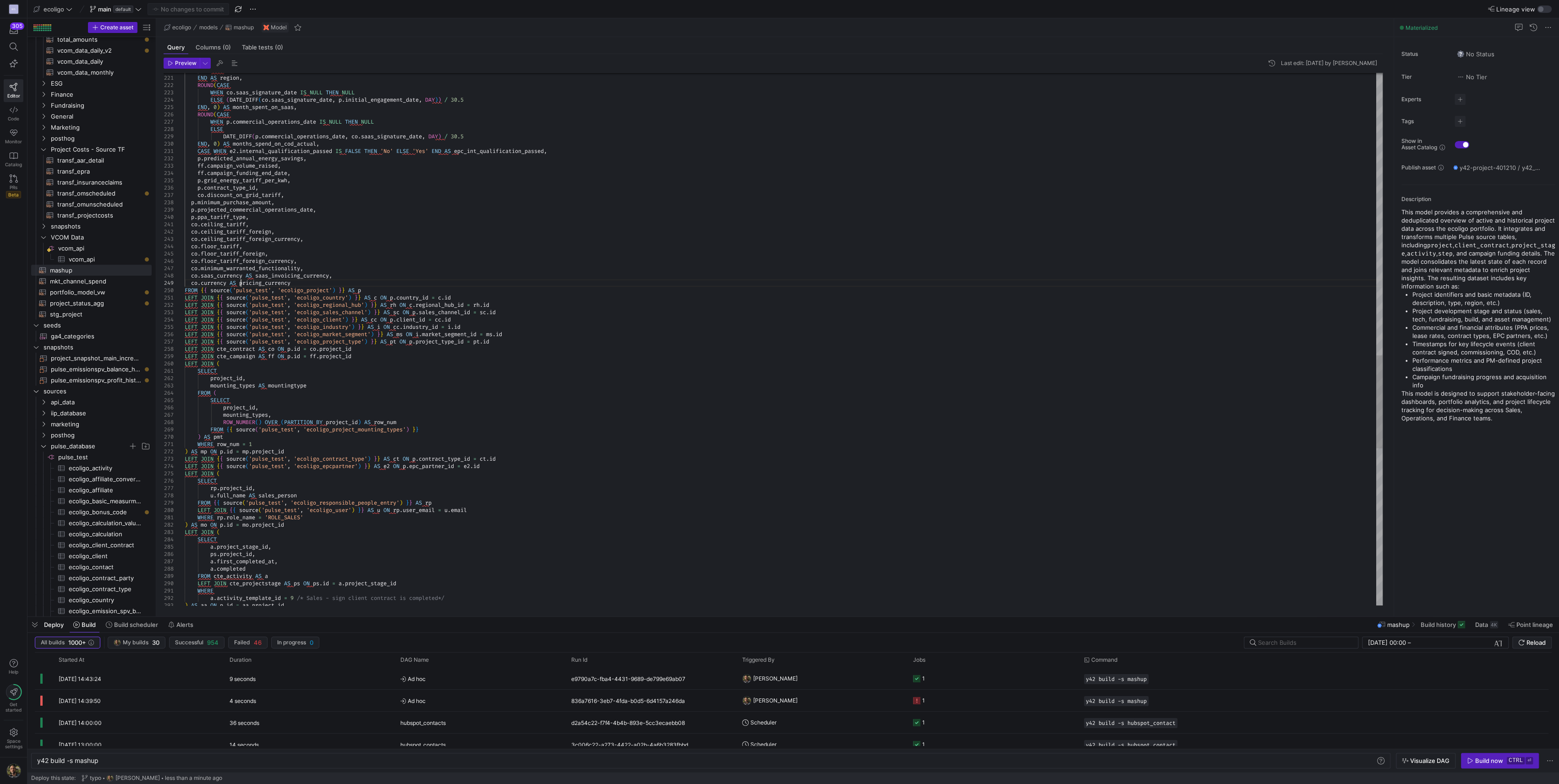
type textarea "co.ceiling_tariff, co.ceiling_tariff_foreign, co.ceiling_tariff_foreign_currenc…"
click at [200, 7] on span "Commit & push (1)" at bounding box center [192, 9] width 51 height 7
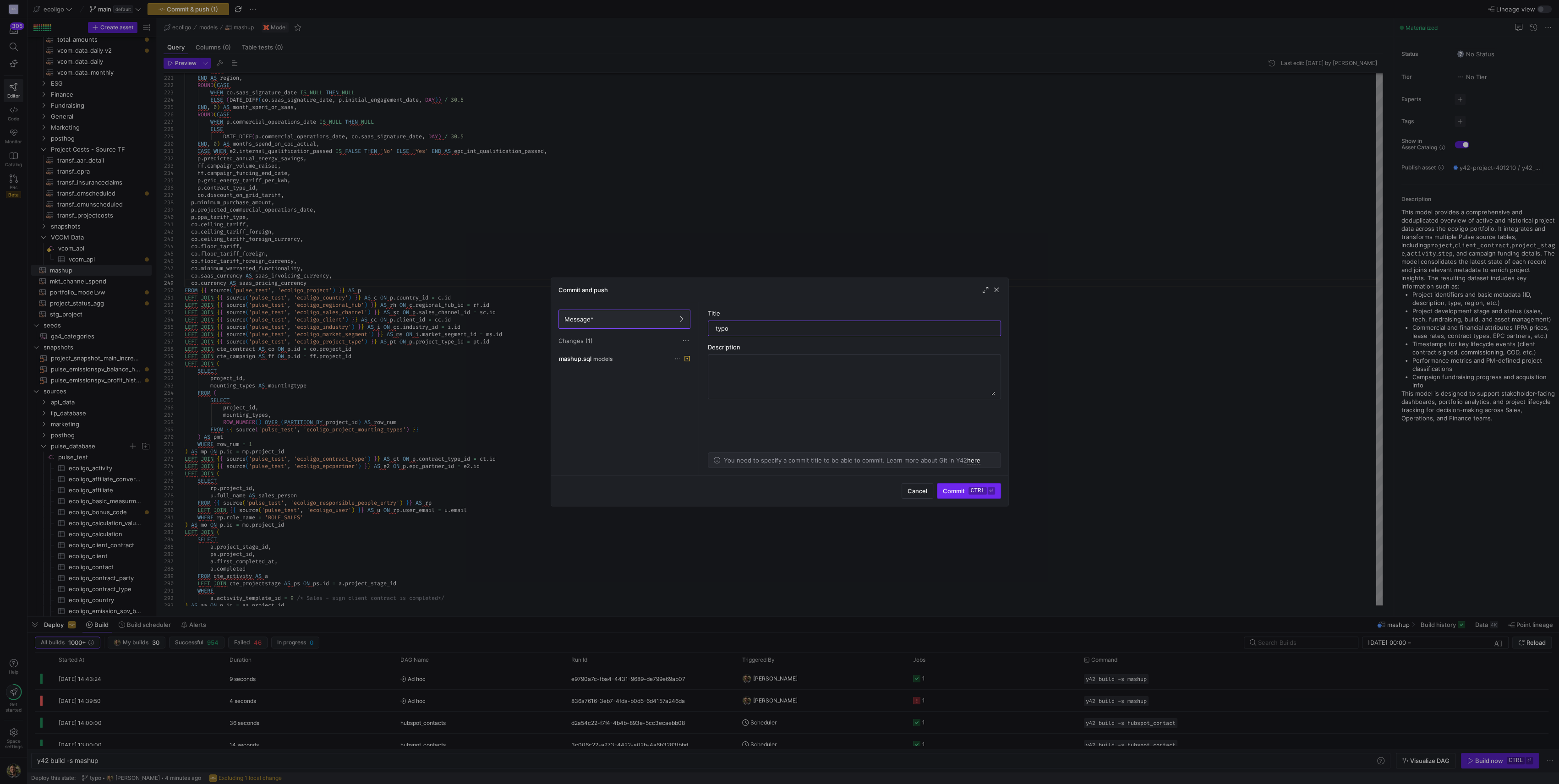
type input "typo"
click at [728, 322] on span "Commit ctrl ⏎" at bounding box center [969, 491] width 52 height 7
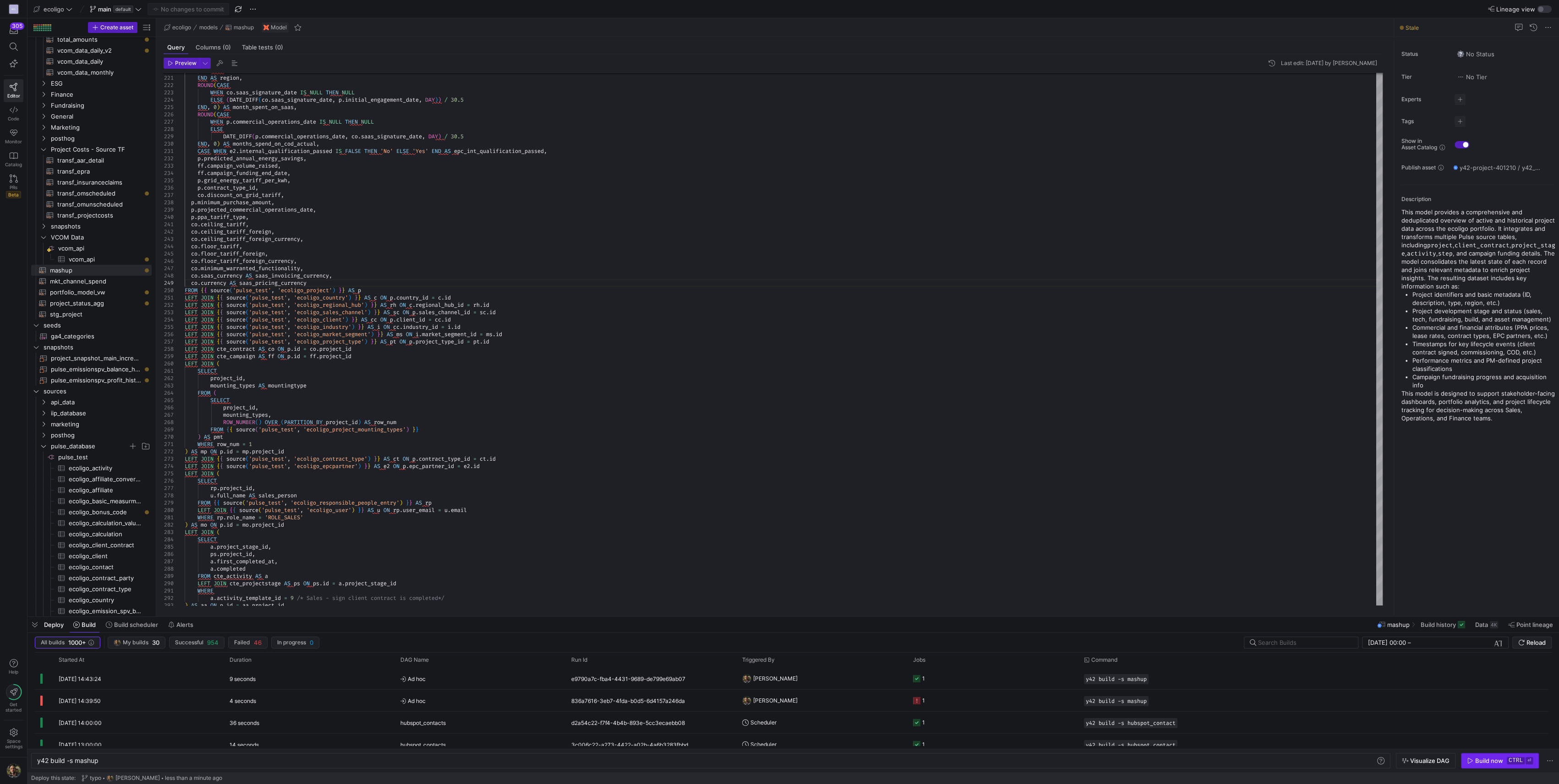
click at [728, 322] on div "Build now" at bounding box center [1489, 760] width 28 height 7
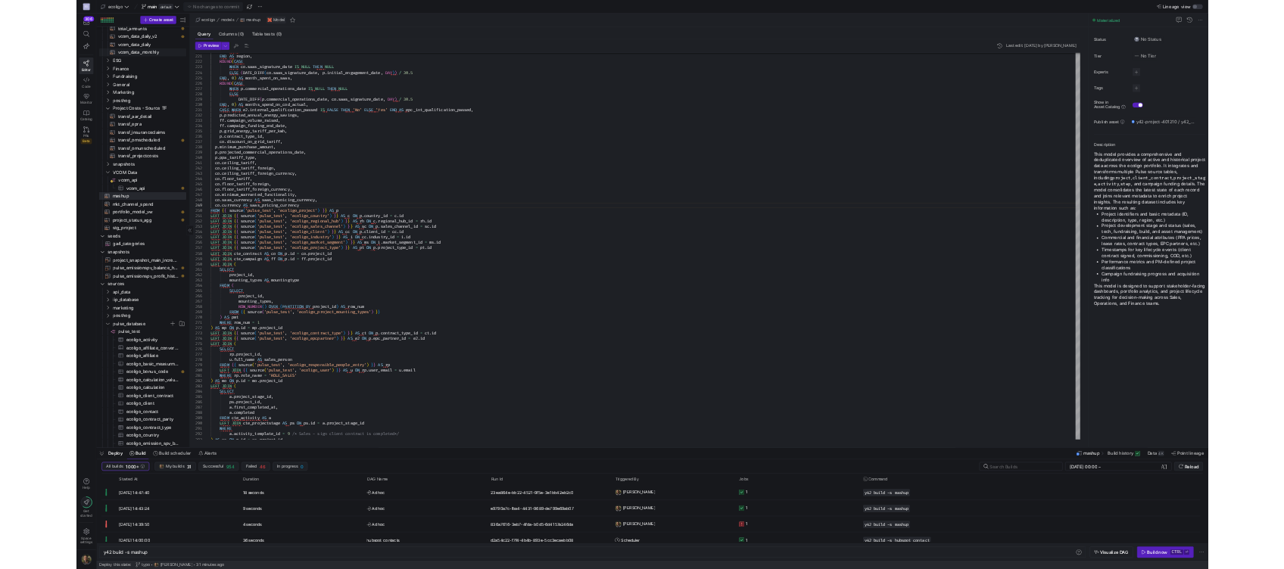
scroll to position [0, 0]
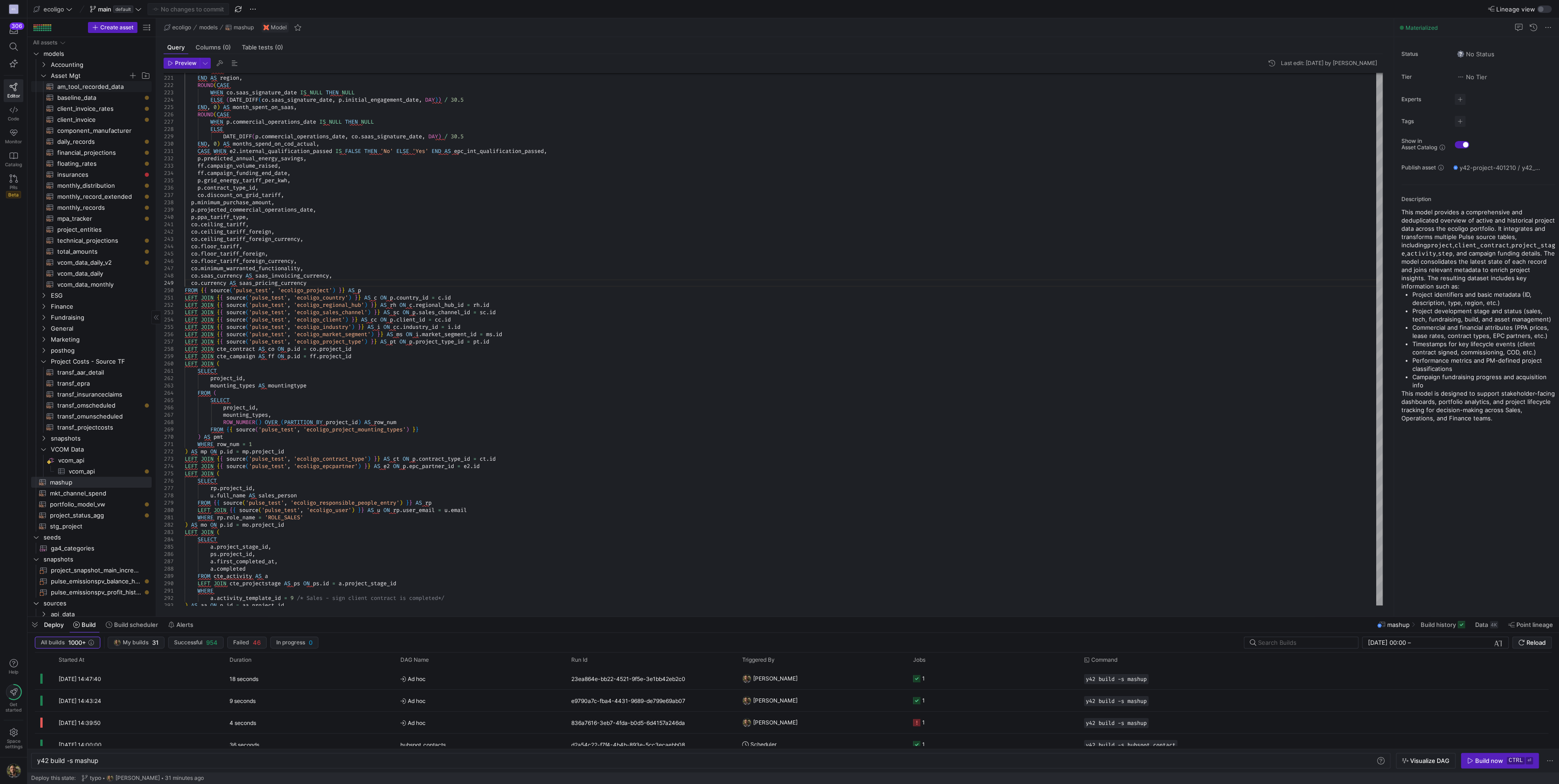
click at [77, 85] on span "am_tool_recorded_data​​​​​​​​​​" at bounding box center [99, 87] width 84 height 10
type textarea "{{ config( materialized='table', schema = 'am_sharepoint' ) }} SELECT client_nu…"
type textarea "y42 build -s am_tool_recorded_data"
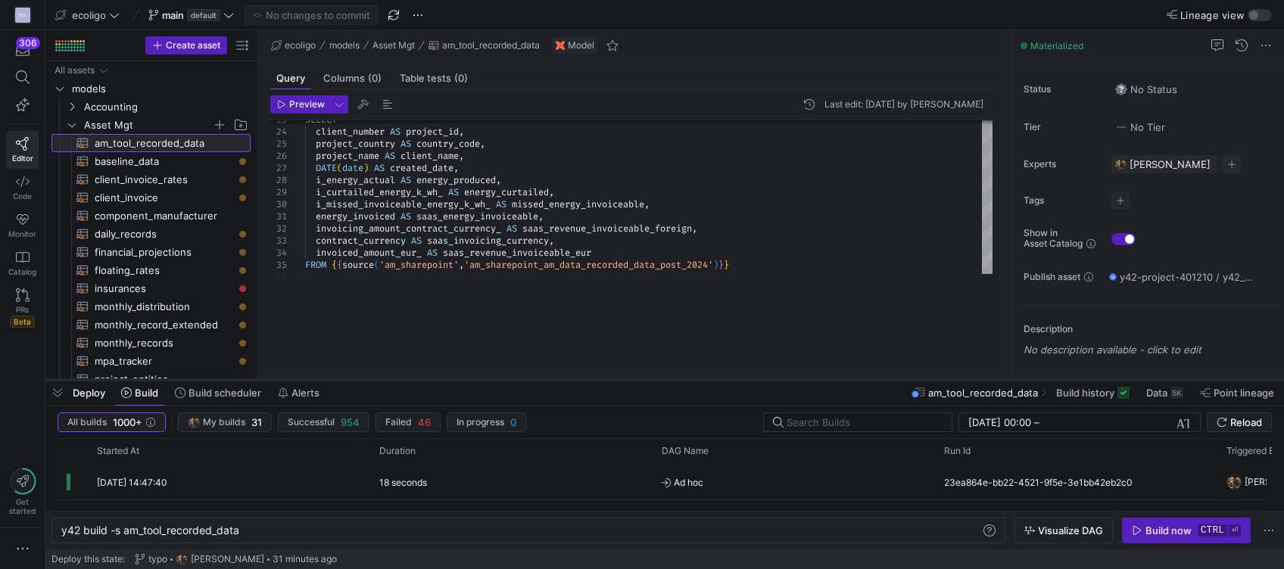
drag, startPoint x: 712, startPoint y: 294, endPoint x: 713, endPoint y: 381, distance: 87.1
click at [713, 381] on div at bounding box center [664, 380] width 1238 height 6
